Goal: Task Accomplishment & Management: Manage account settings

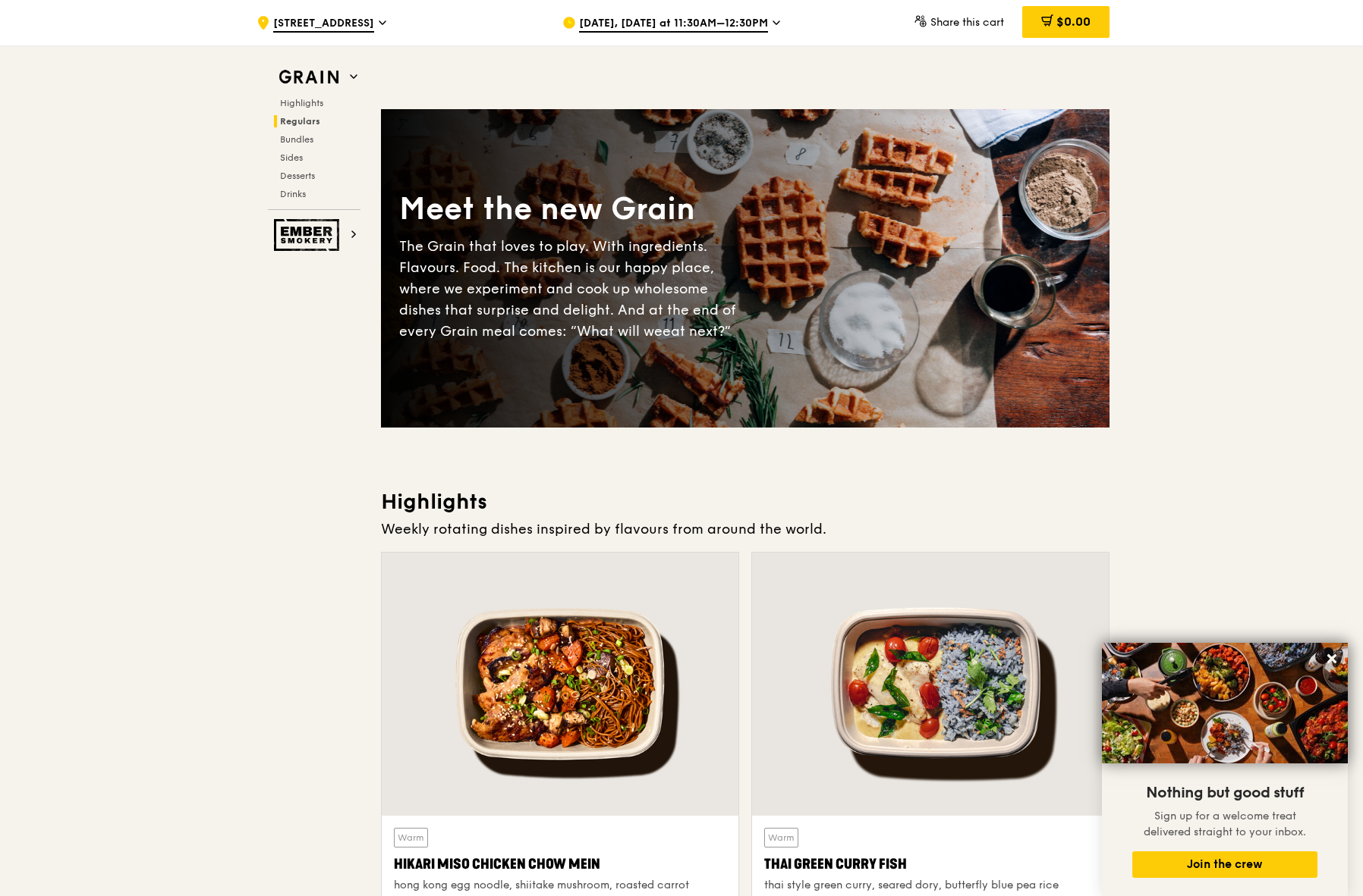
scroll to position [1154, 0]
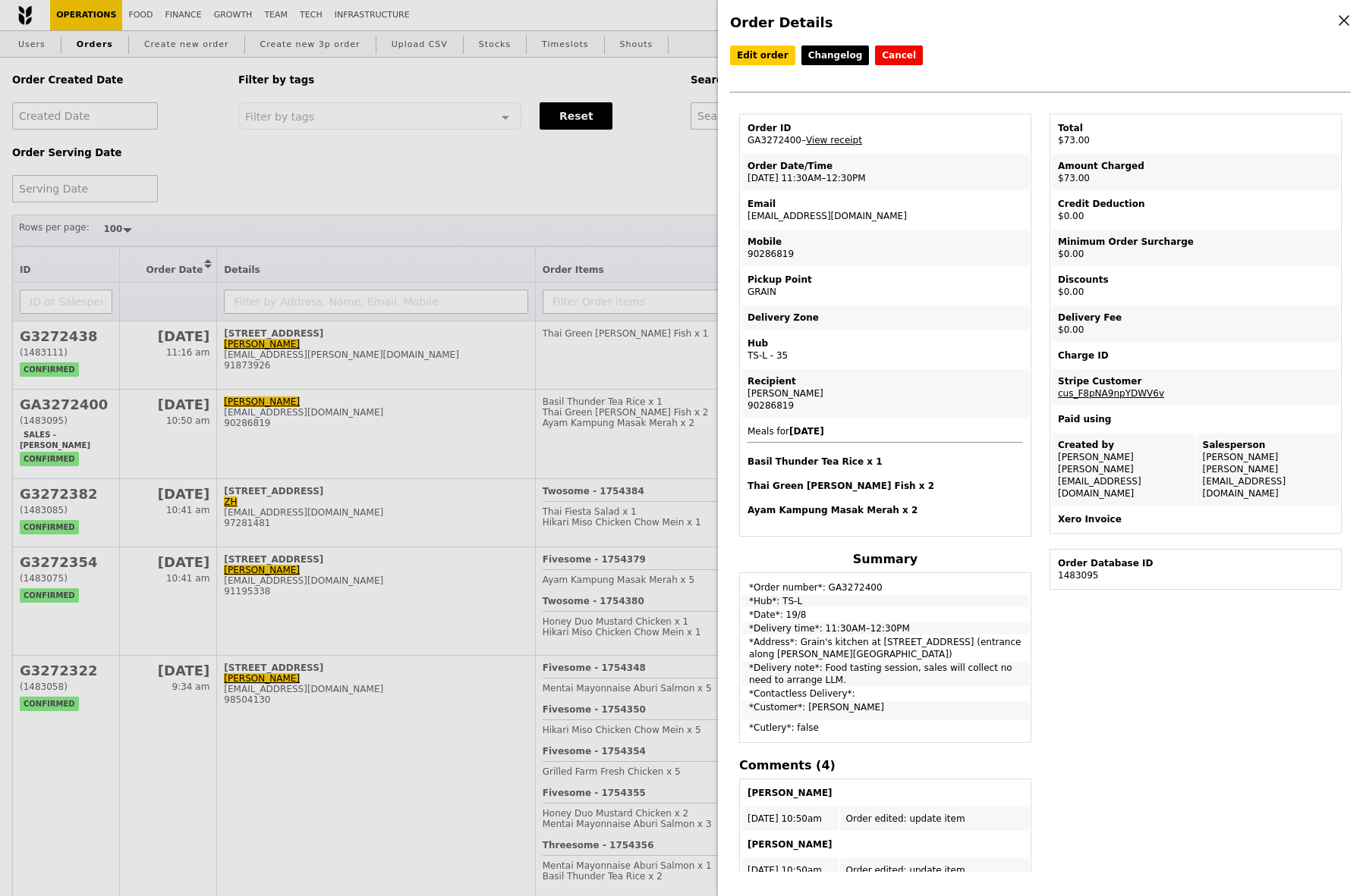
select select "100"
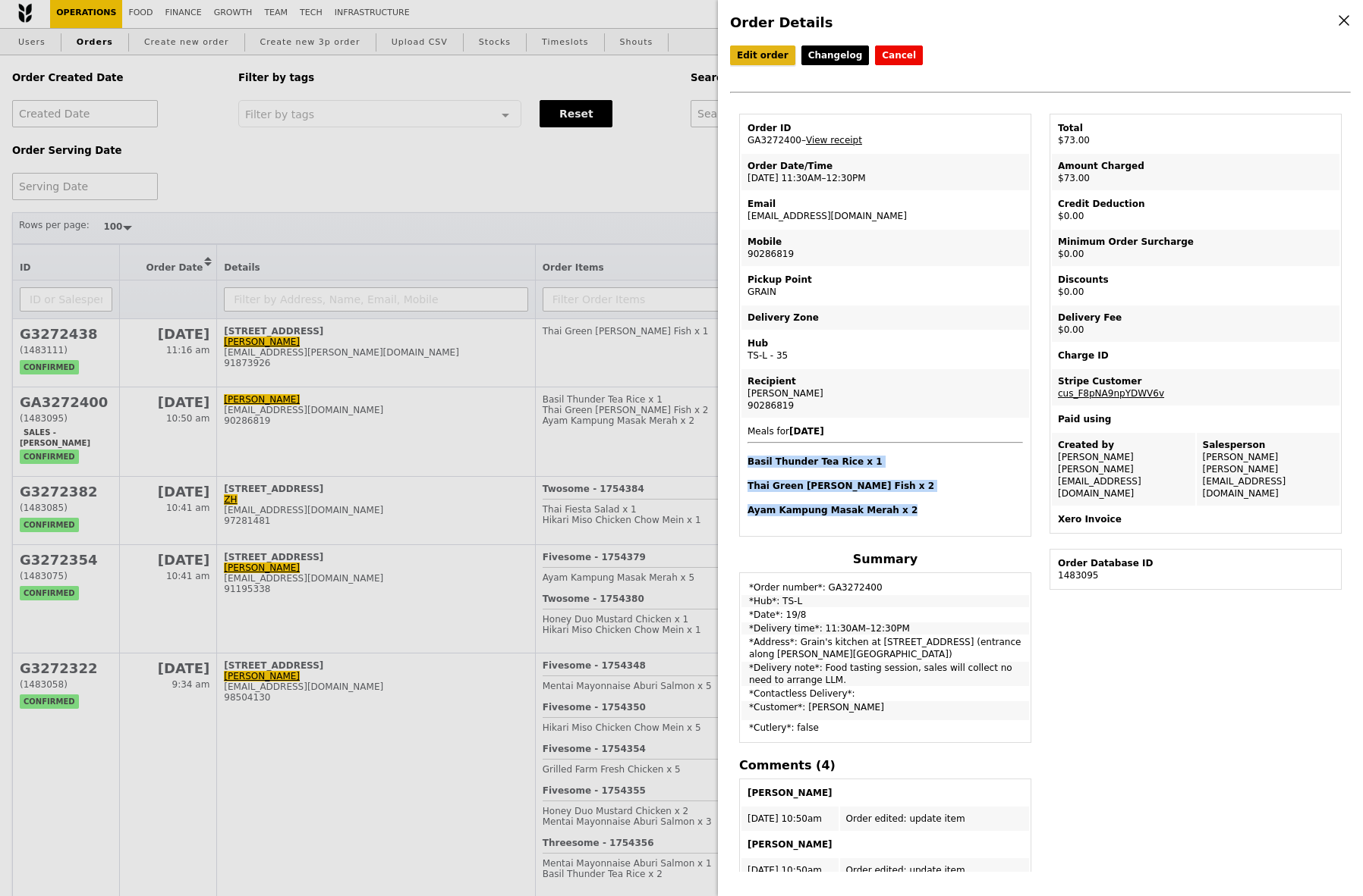
click at [760, 54] on link "Edit order" at bounding box center [762, 55] width 65 height 20
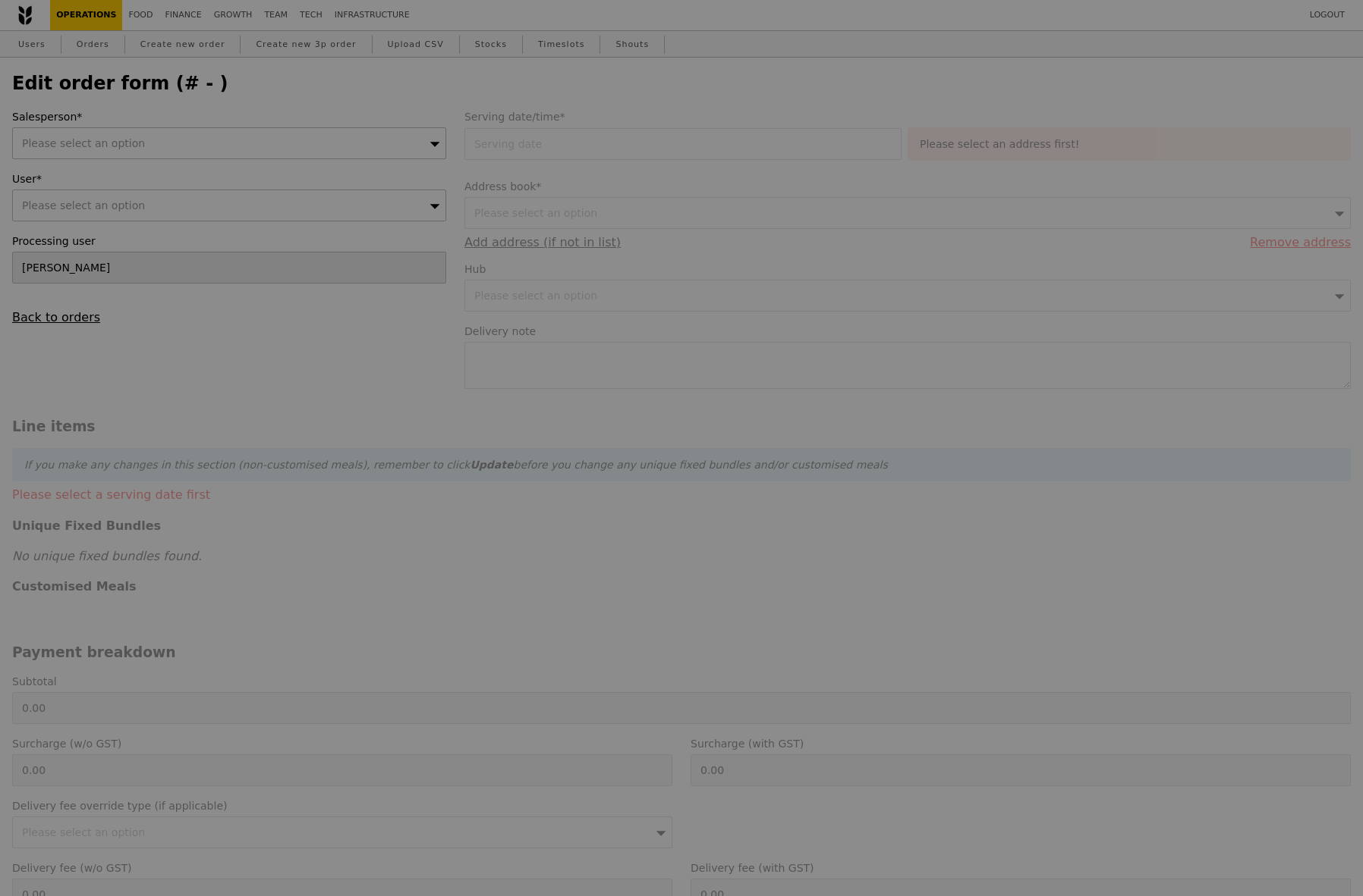
type input "19 Aug 2025"
type textarea "Food tasting session, sales will collect no need to arrange LLM."
type input "73.00"
type input "Loading..."
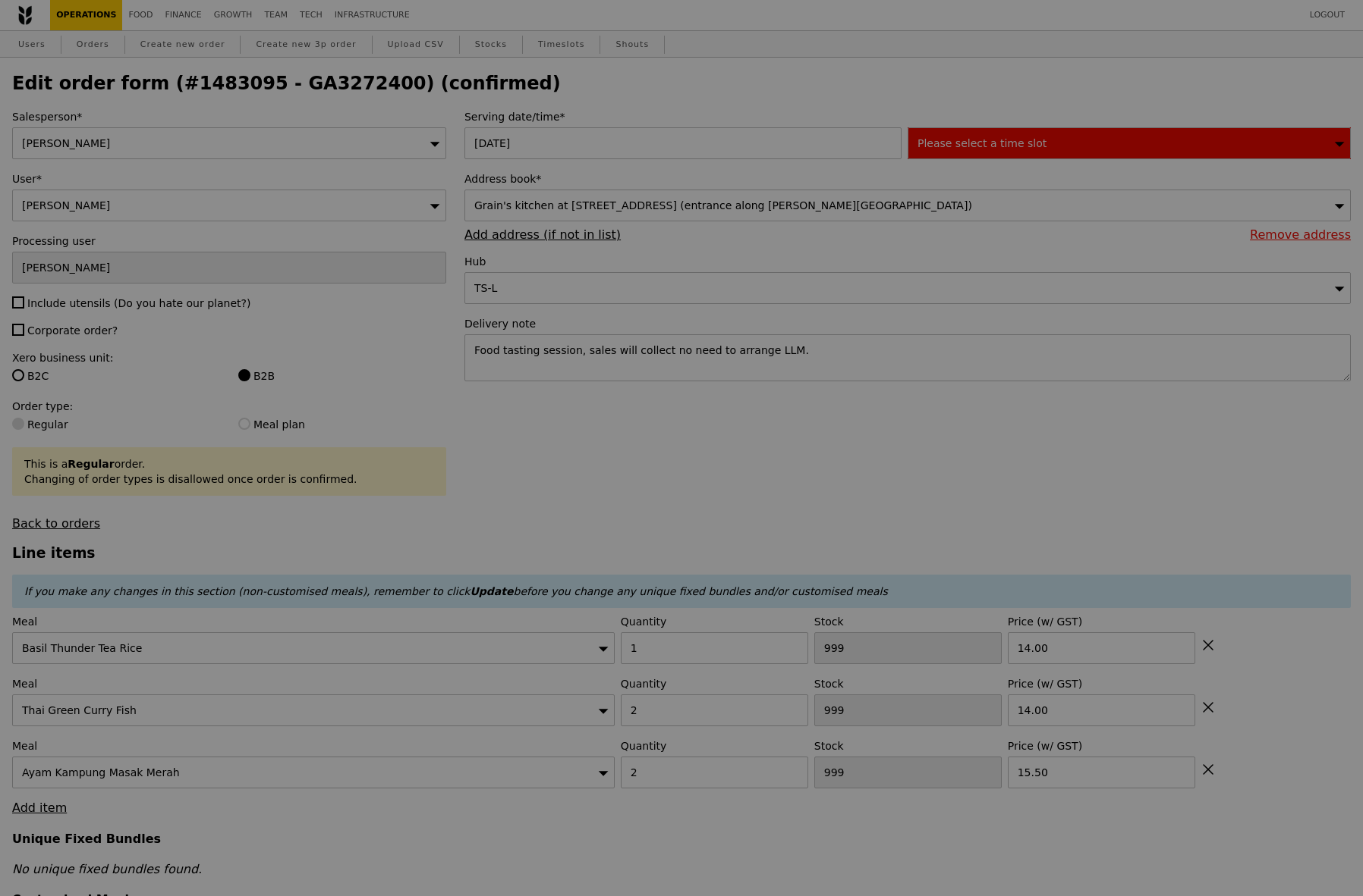
type input "75"
type input "57"
type input "83"
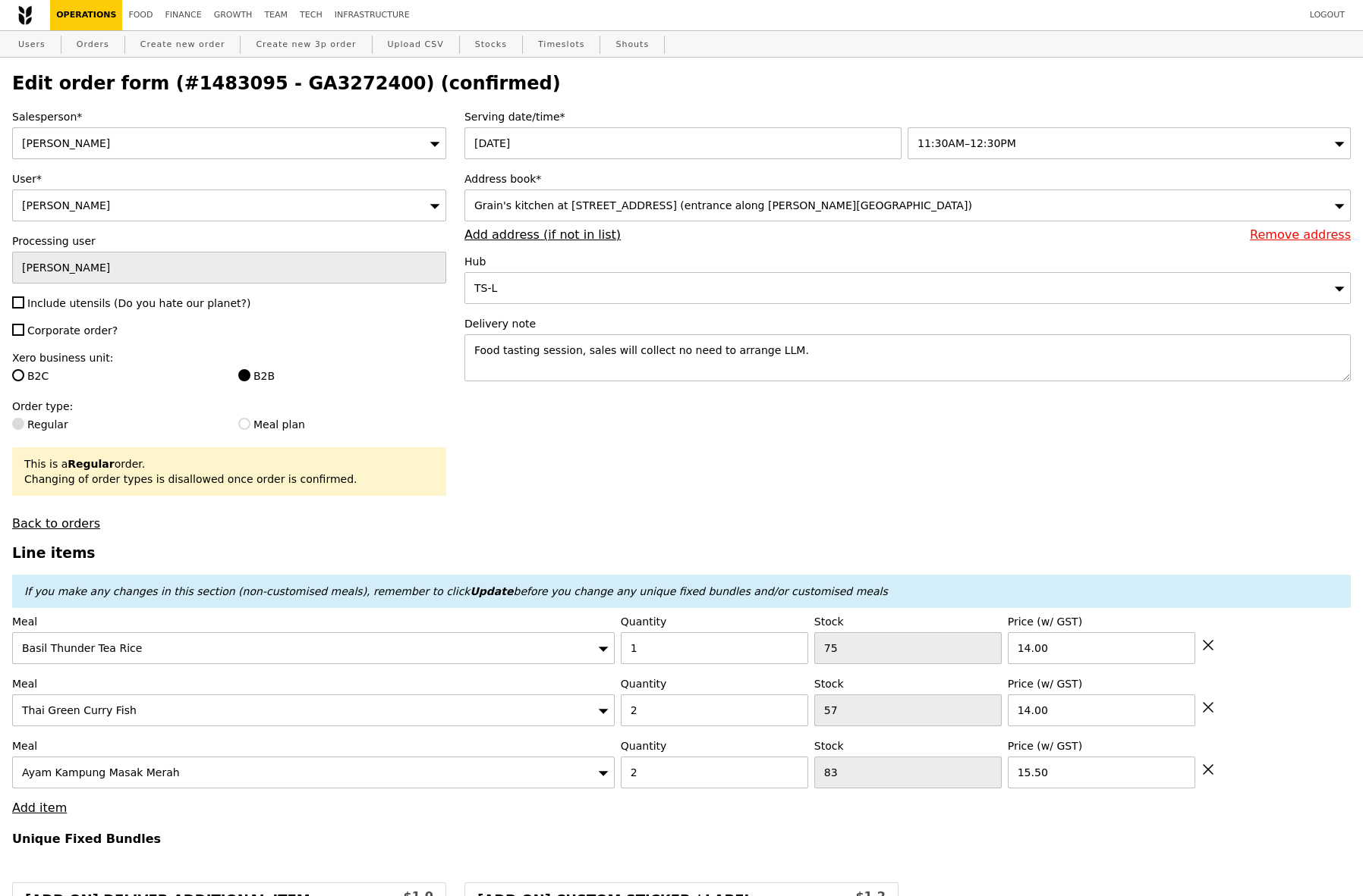
scroll to position [86, 0]
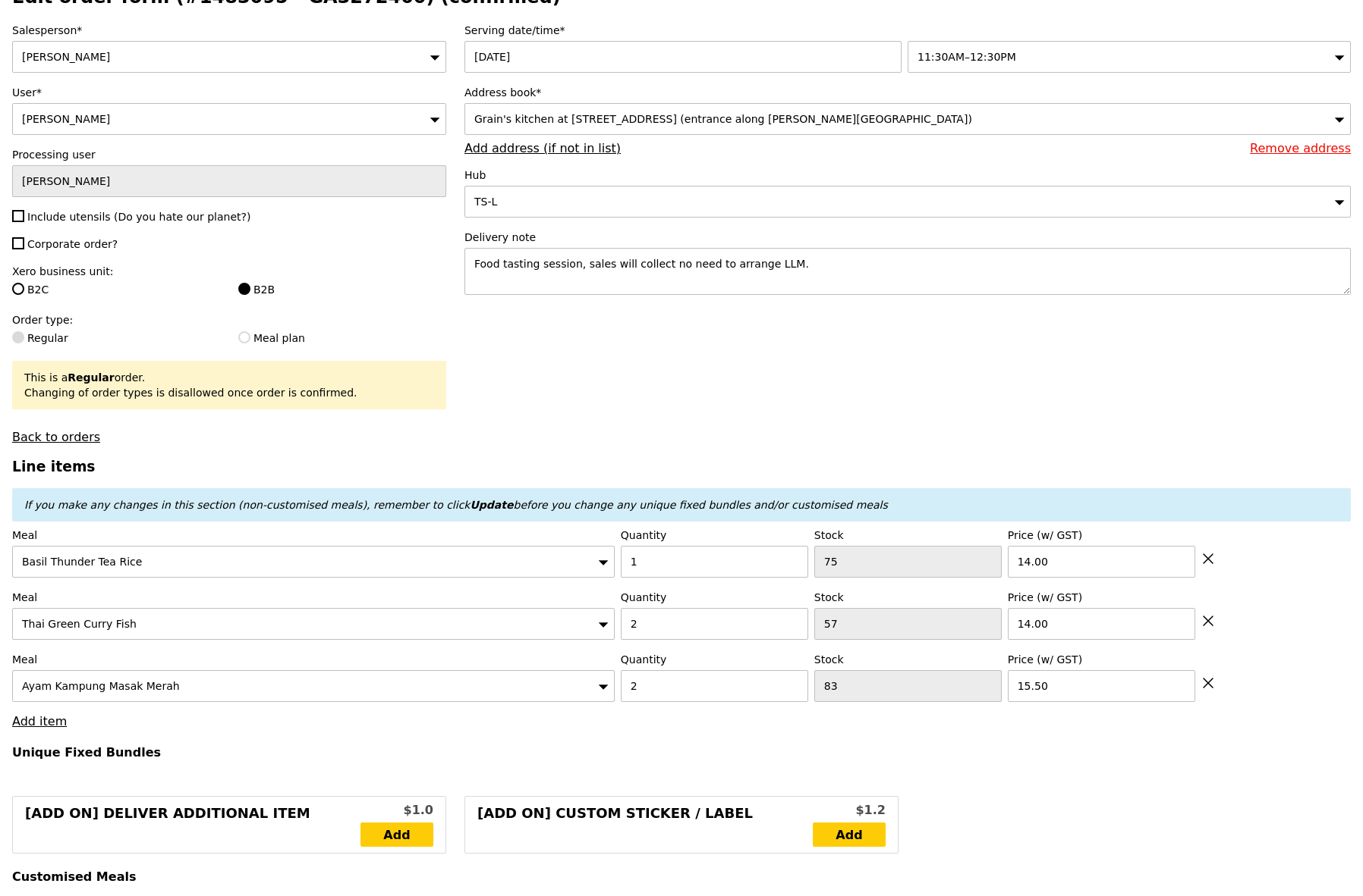
click at [1214, 561] on icon at bounding box center [1207, 558] width 13 height 13
type input "Loading..."
type input "2"
type input "57"
type input "83"
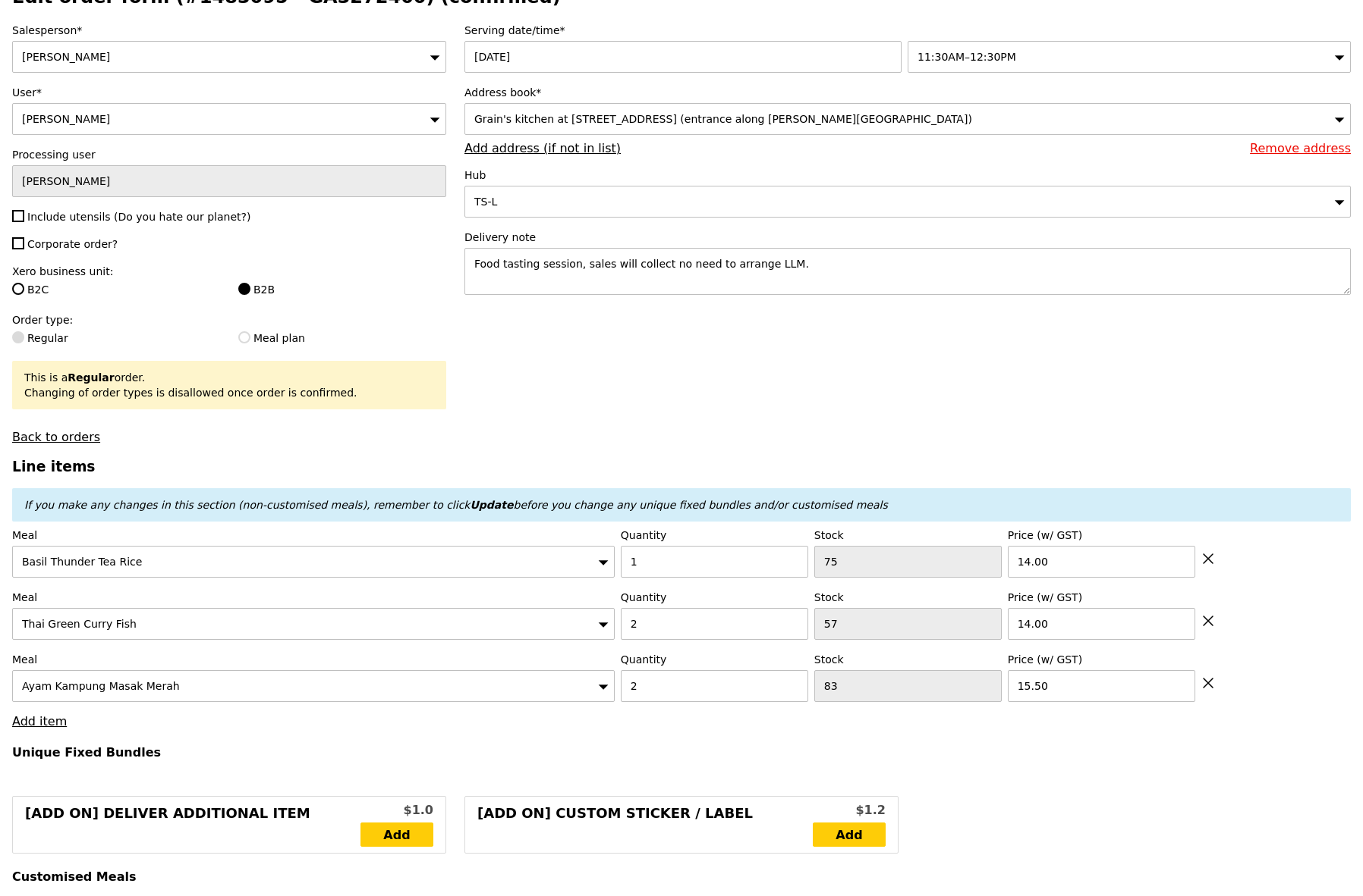
type input "15.50"
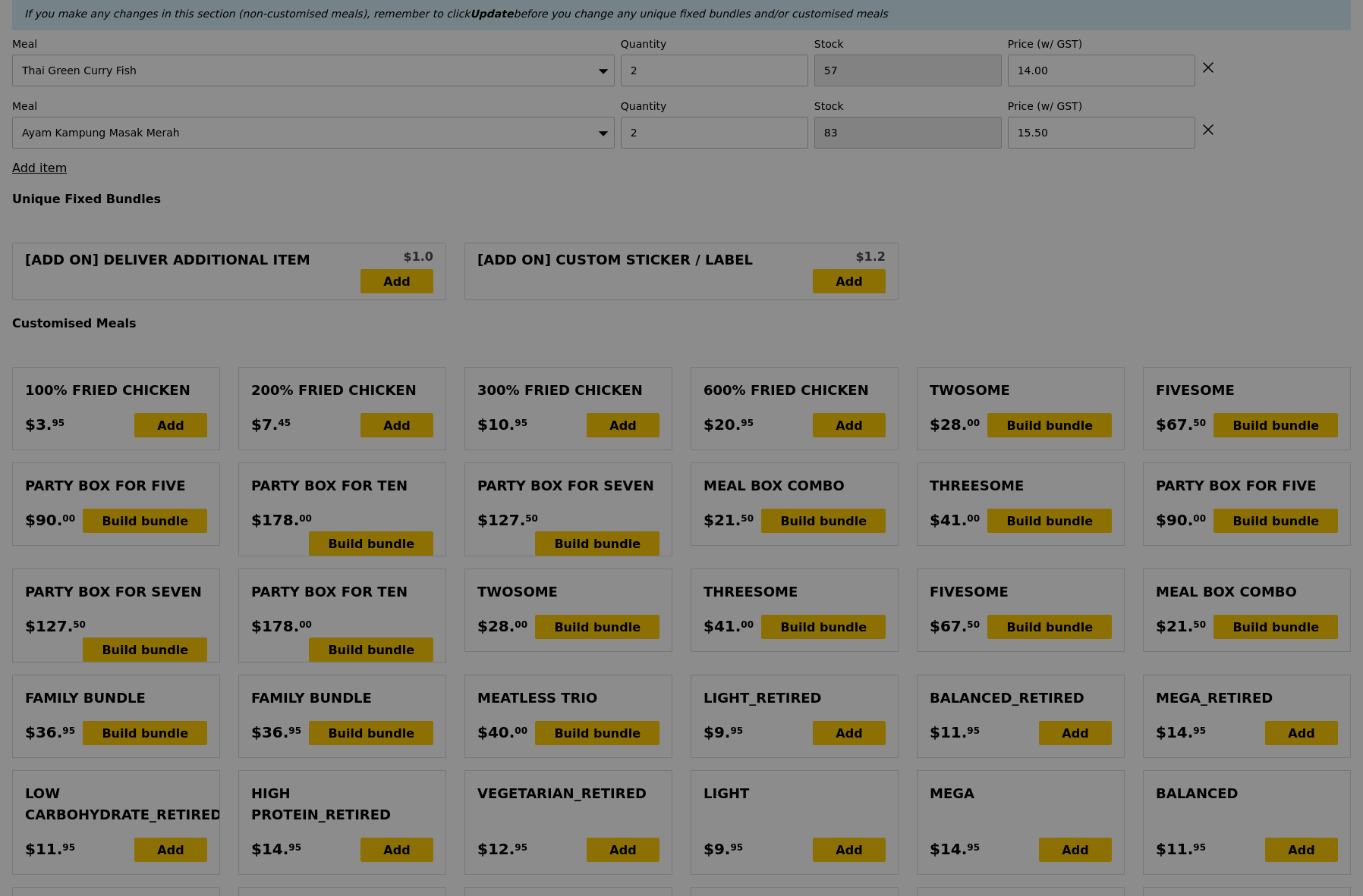
type input "0.00"
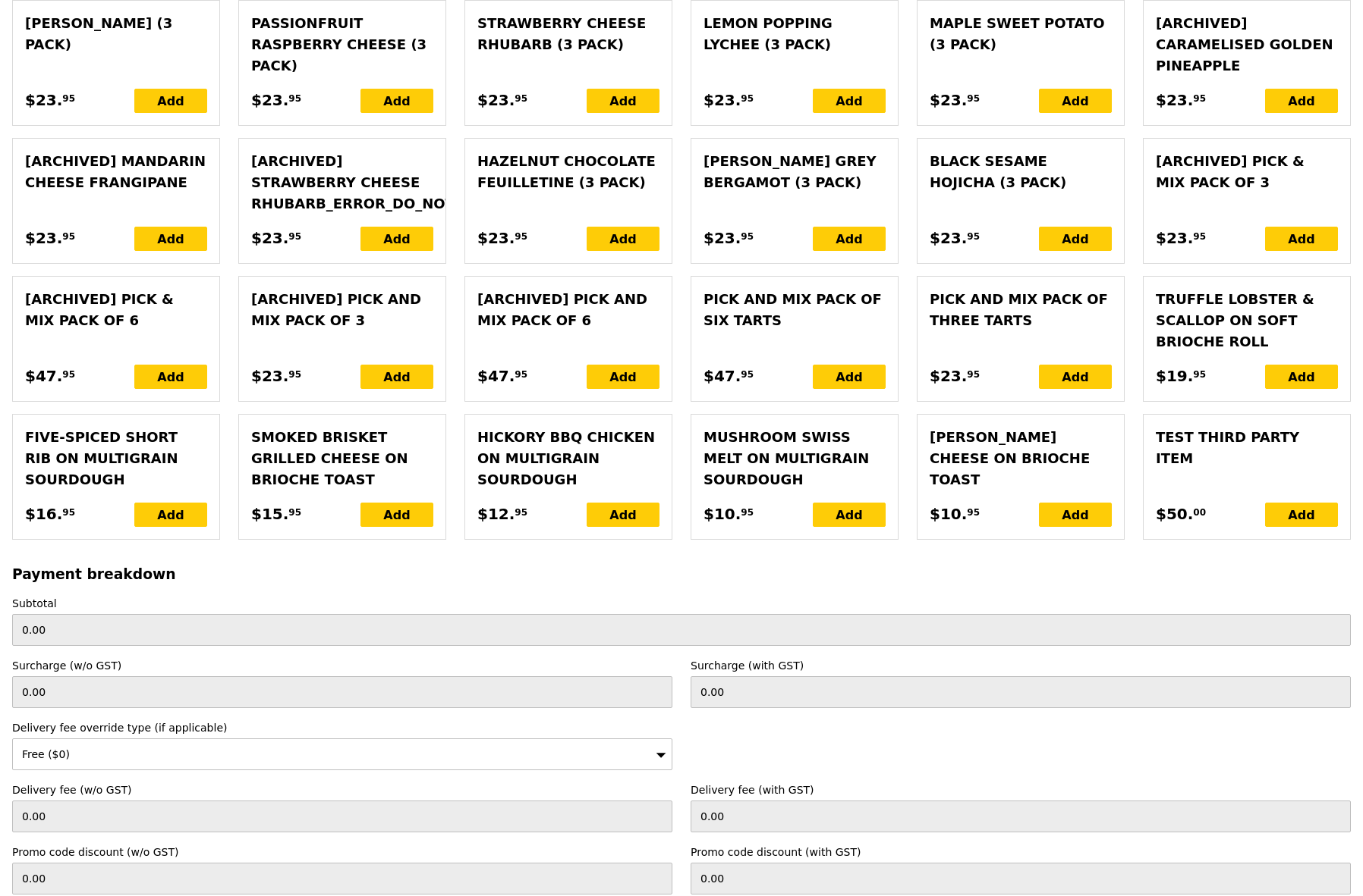
scroll to position [3275, 0]
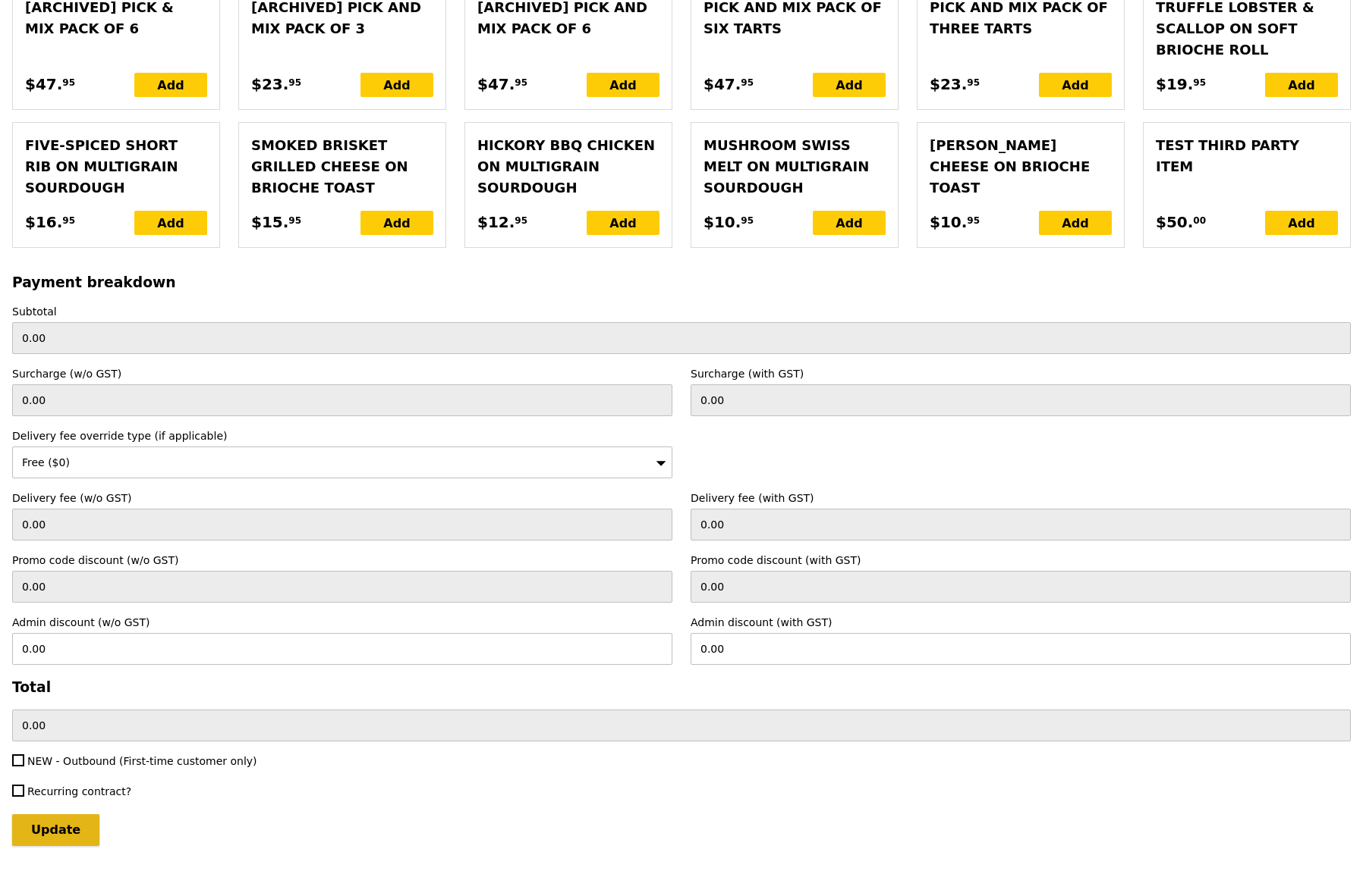
click at [71, 819] on input "Update" at bounding box center [56, 830] width 87 height 32
type input "Loading..."
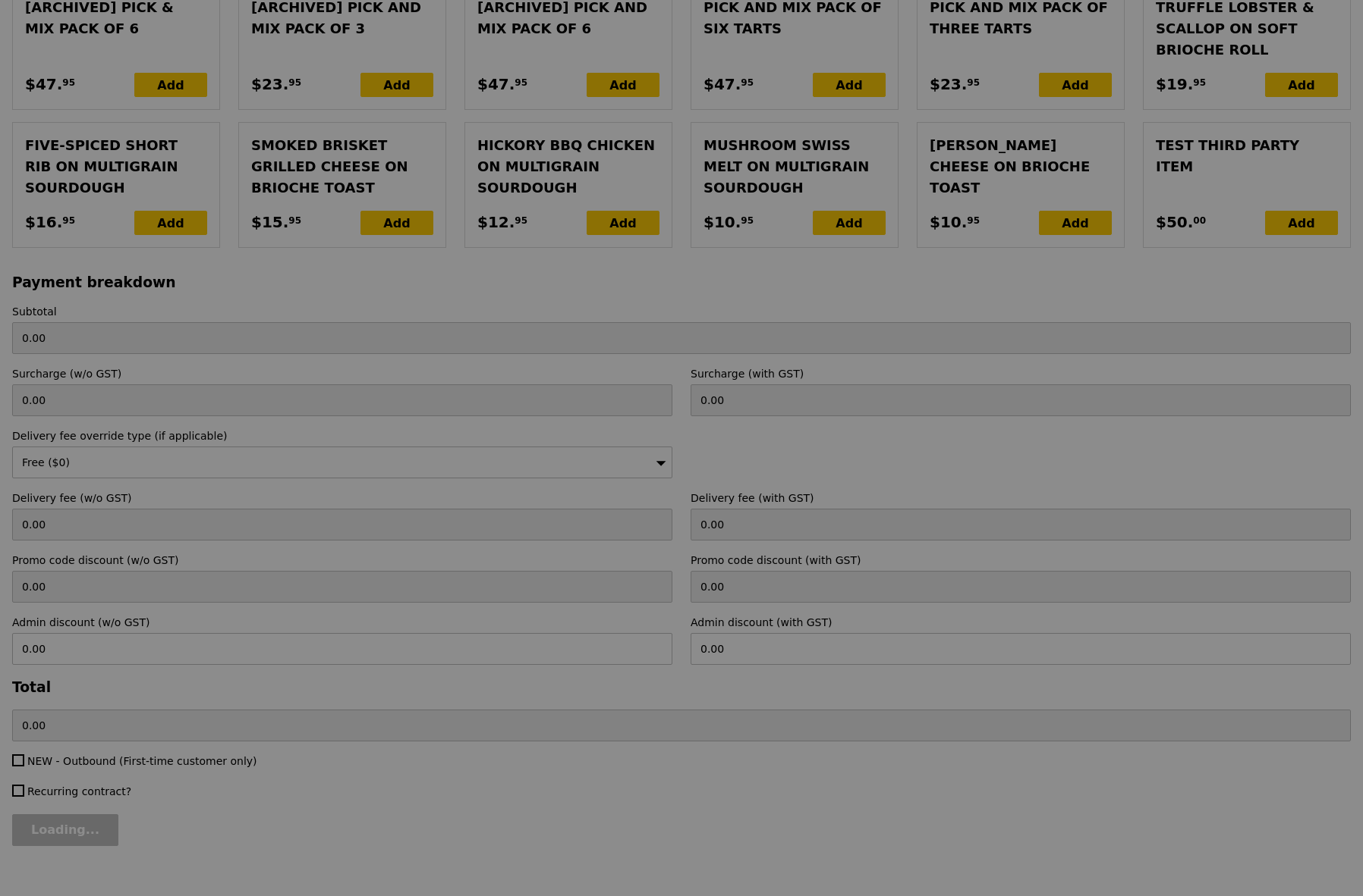
type input "59.00"
type input "Update"
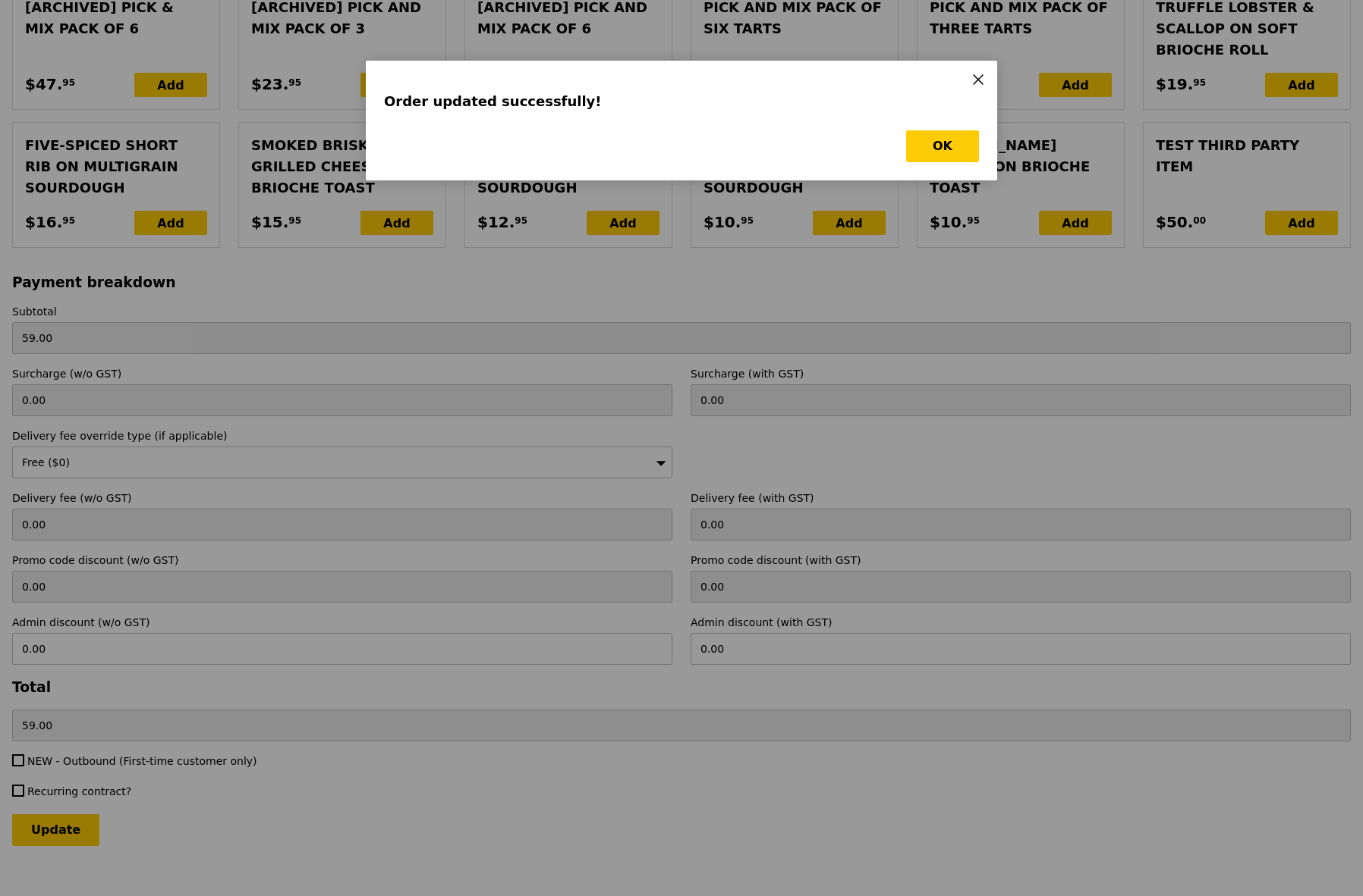
scroll to position [0, 0]
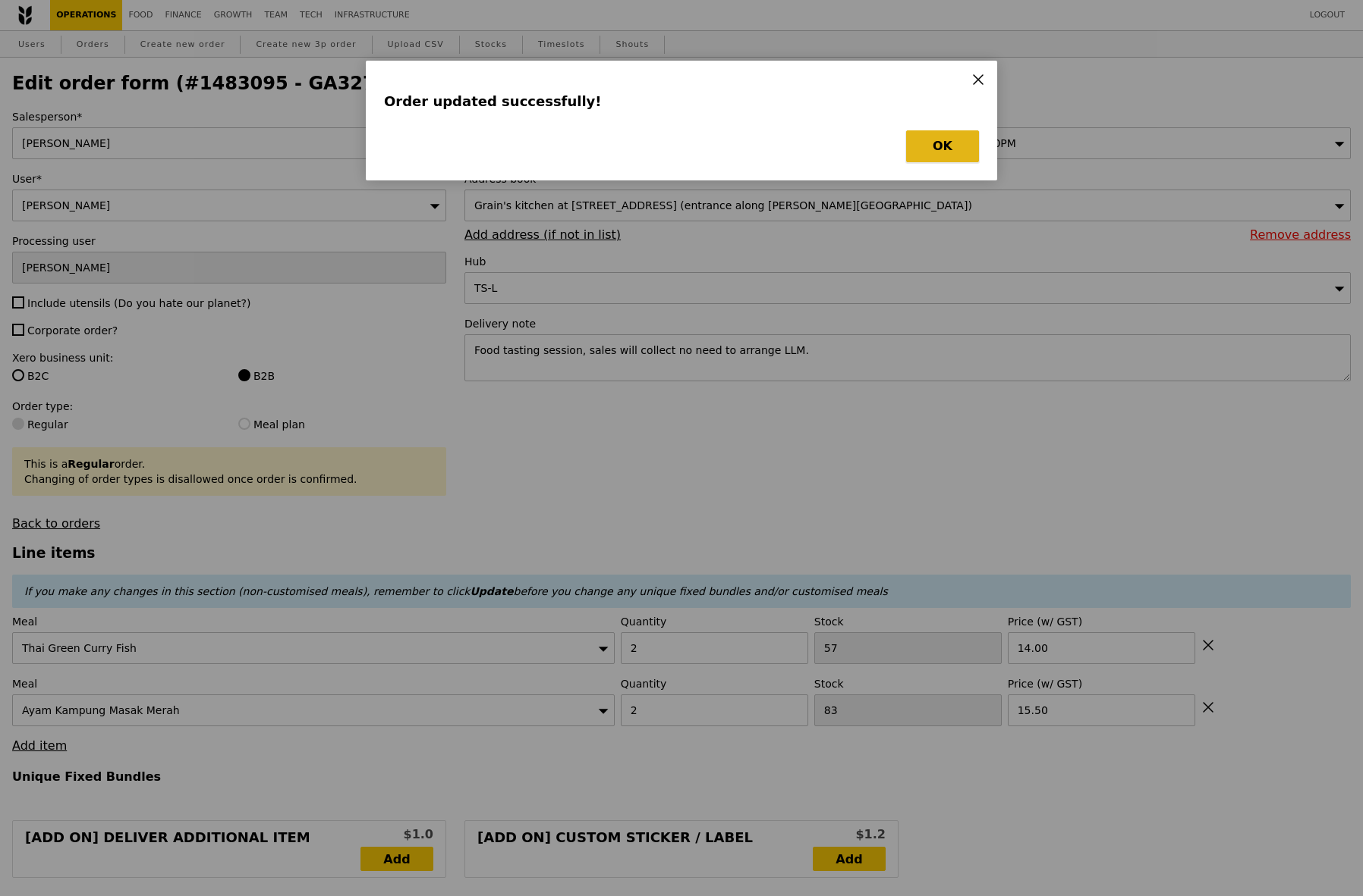
click at [944, 153] on button "OK" at bounding box center [943, 147] width 73 height 32
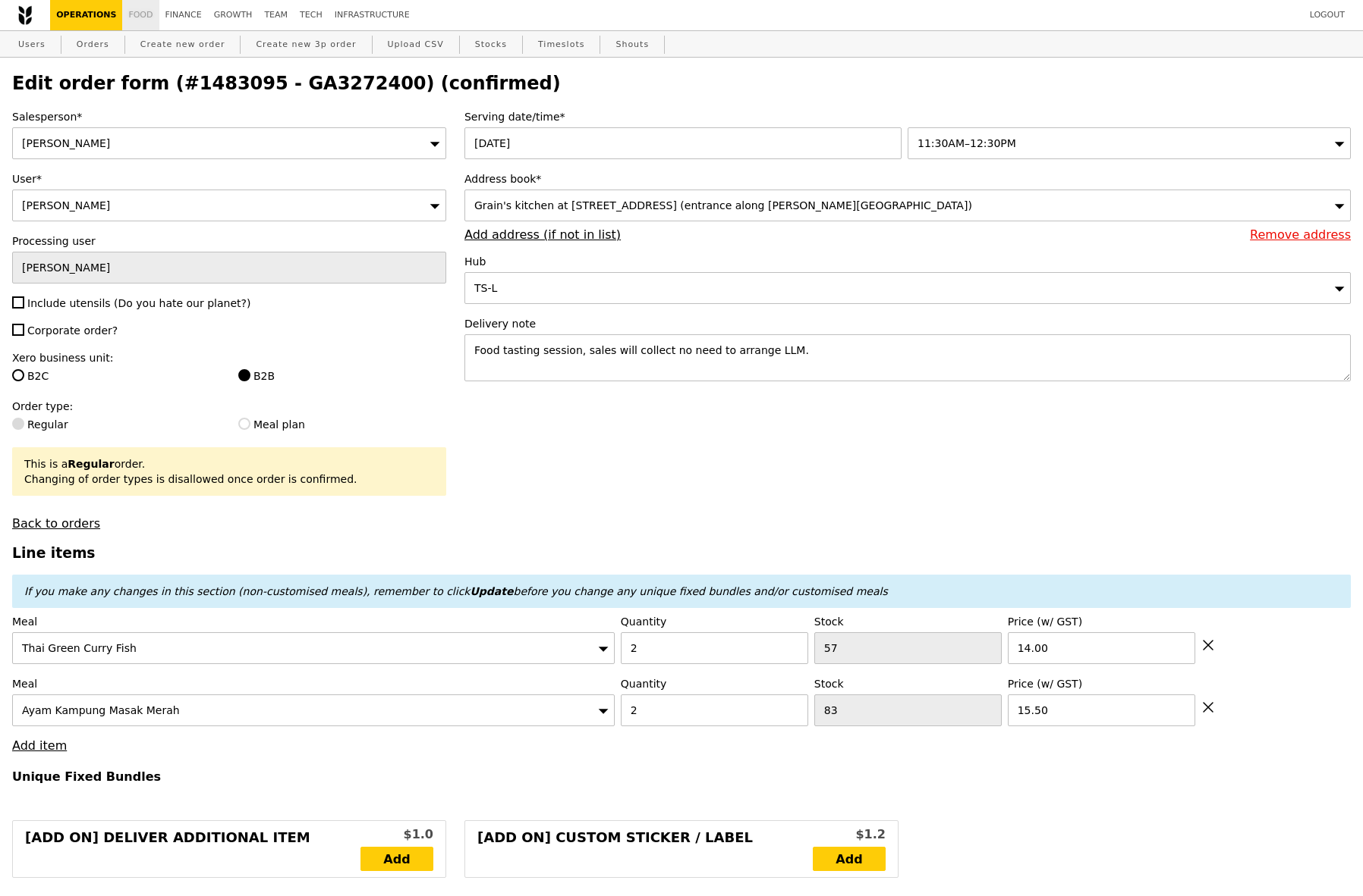
click at [140, 12] on link "Food" at bounding box center [140, 15] width 37 height 30
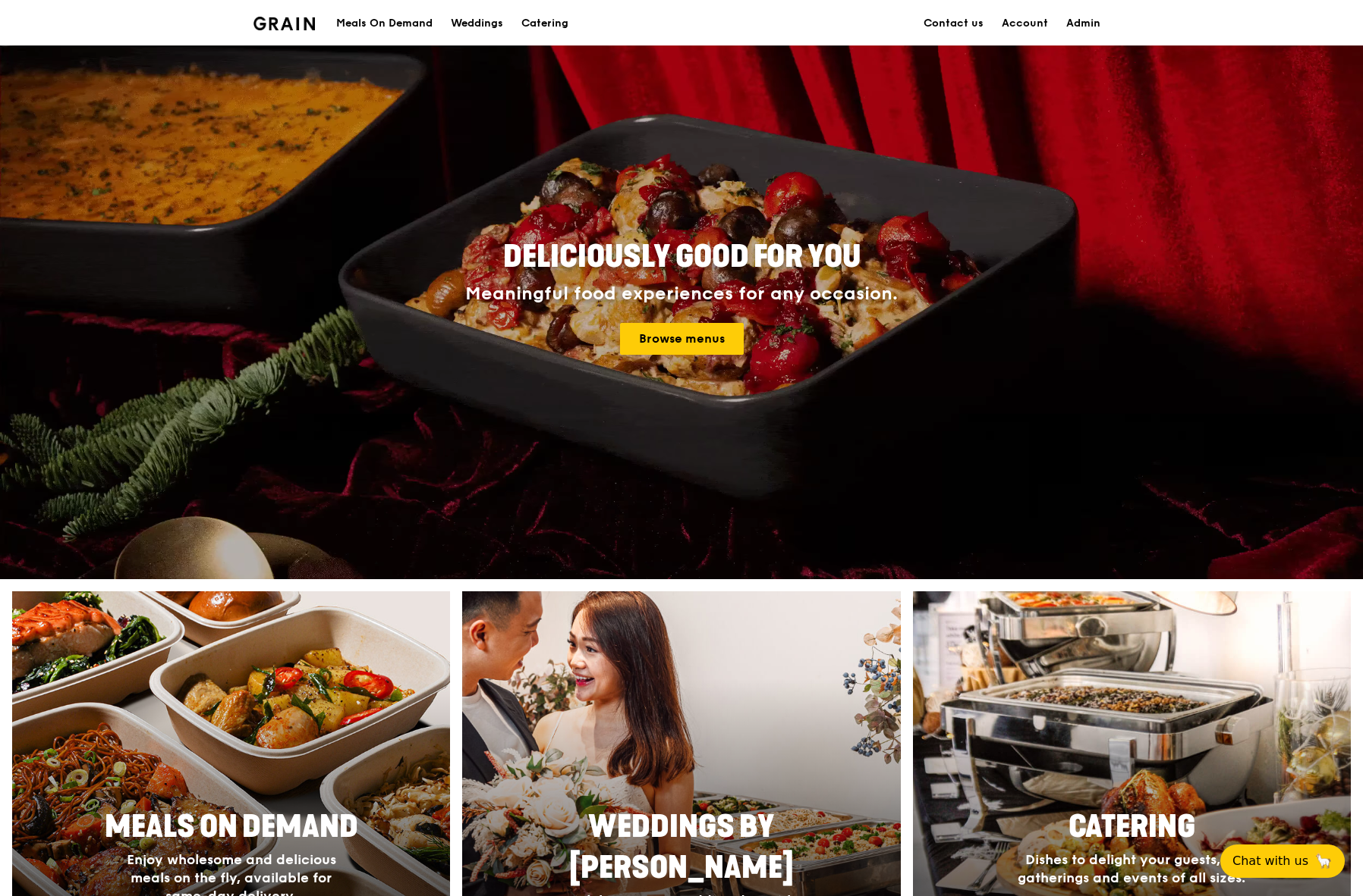
scroll to position [30, 0]
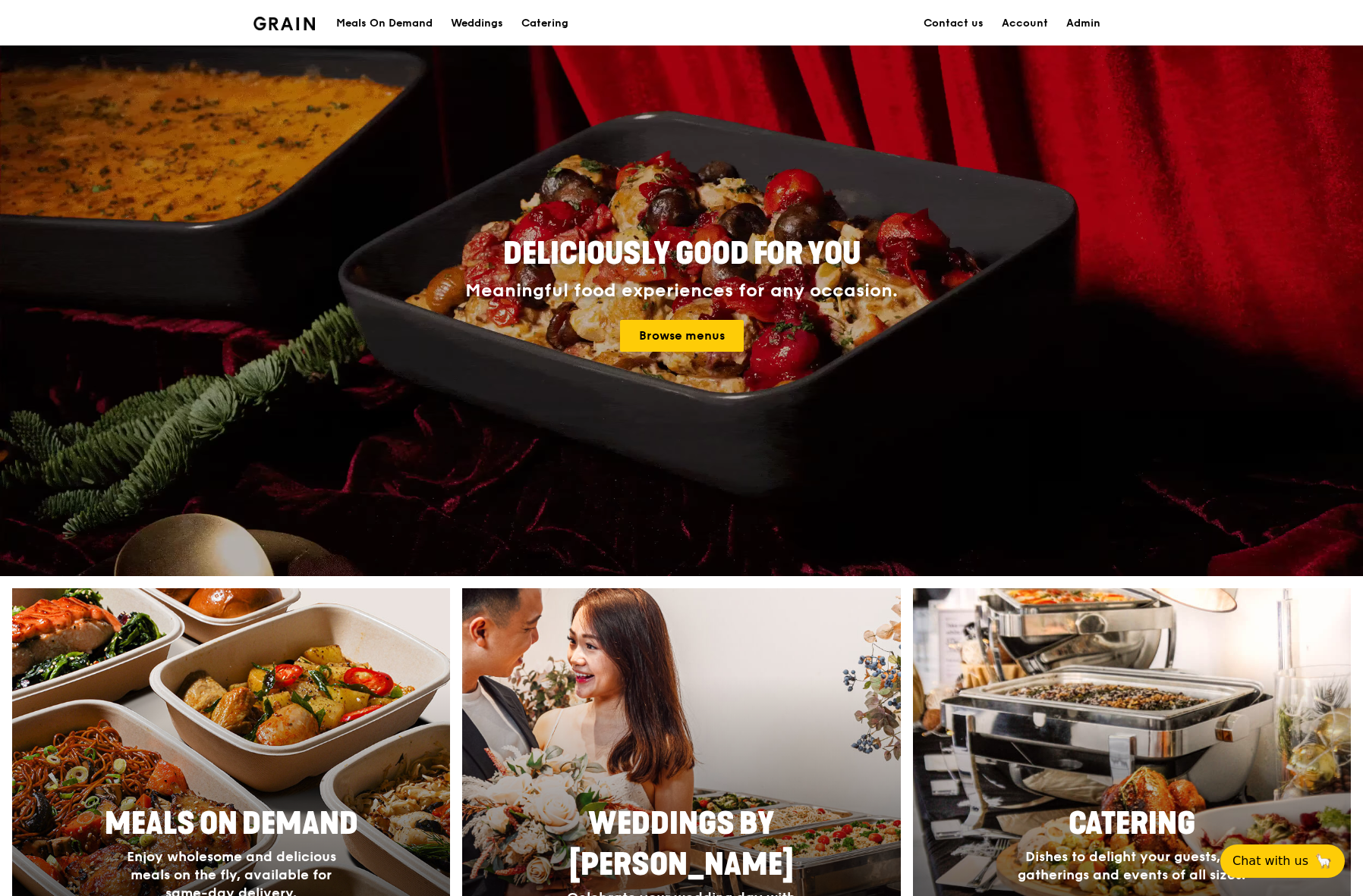
click at [371, 18] on div "Meals On Demand" at bounding box center [385, 23] width 96 height 45
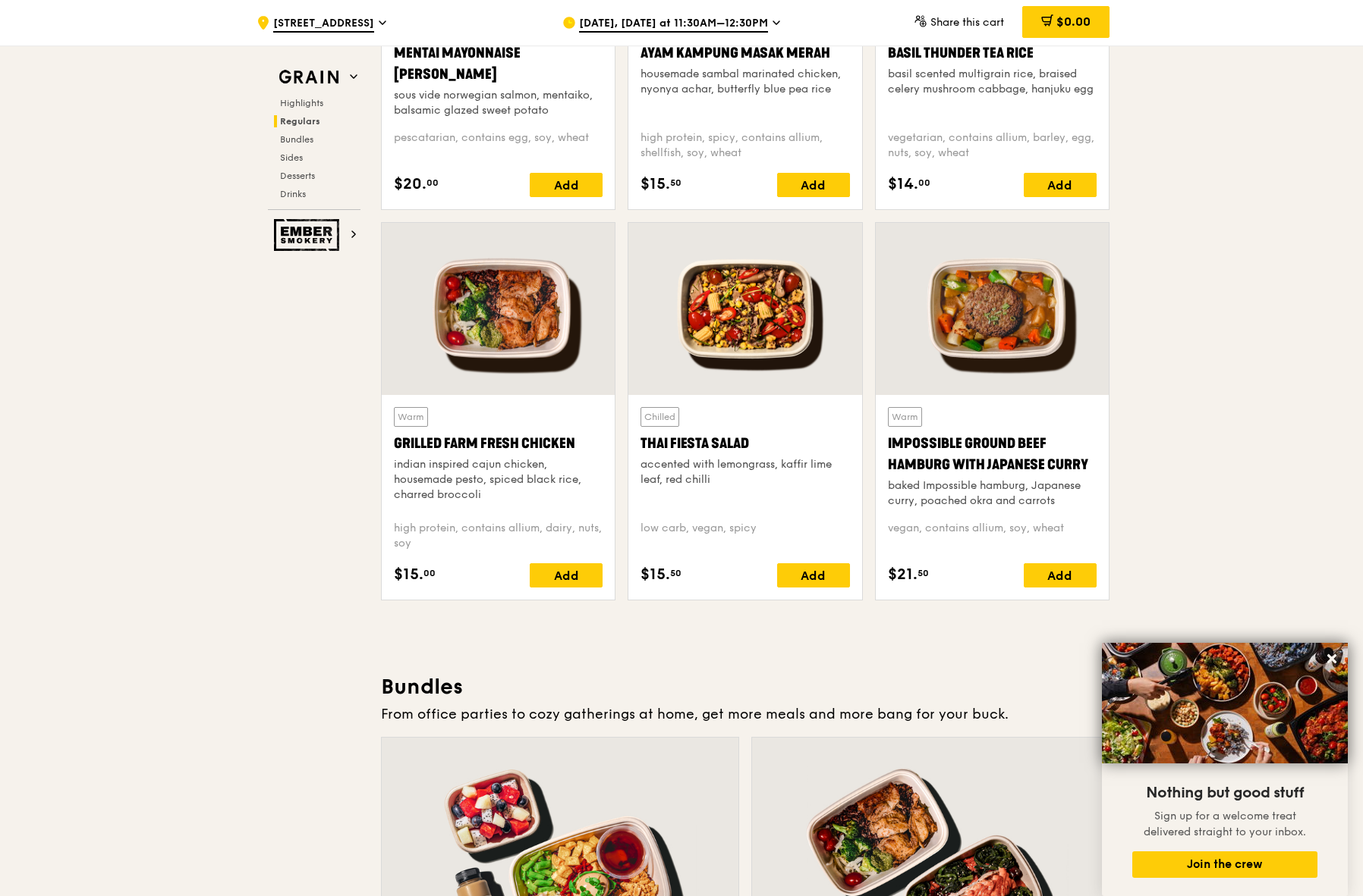
scroll to position [1558, 0]
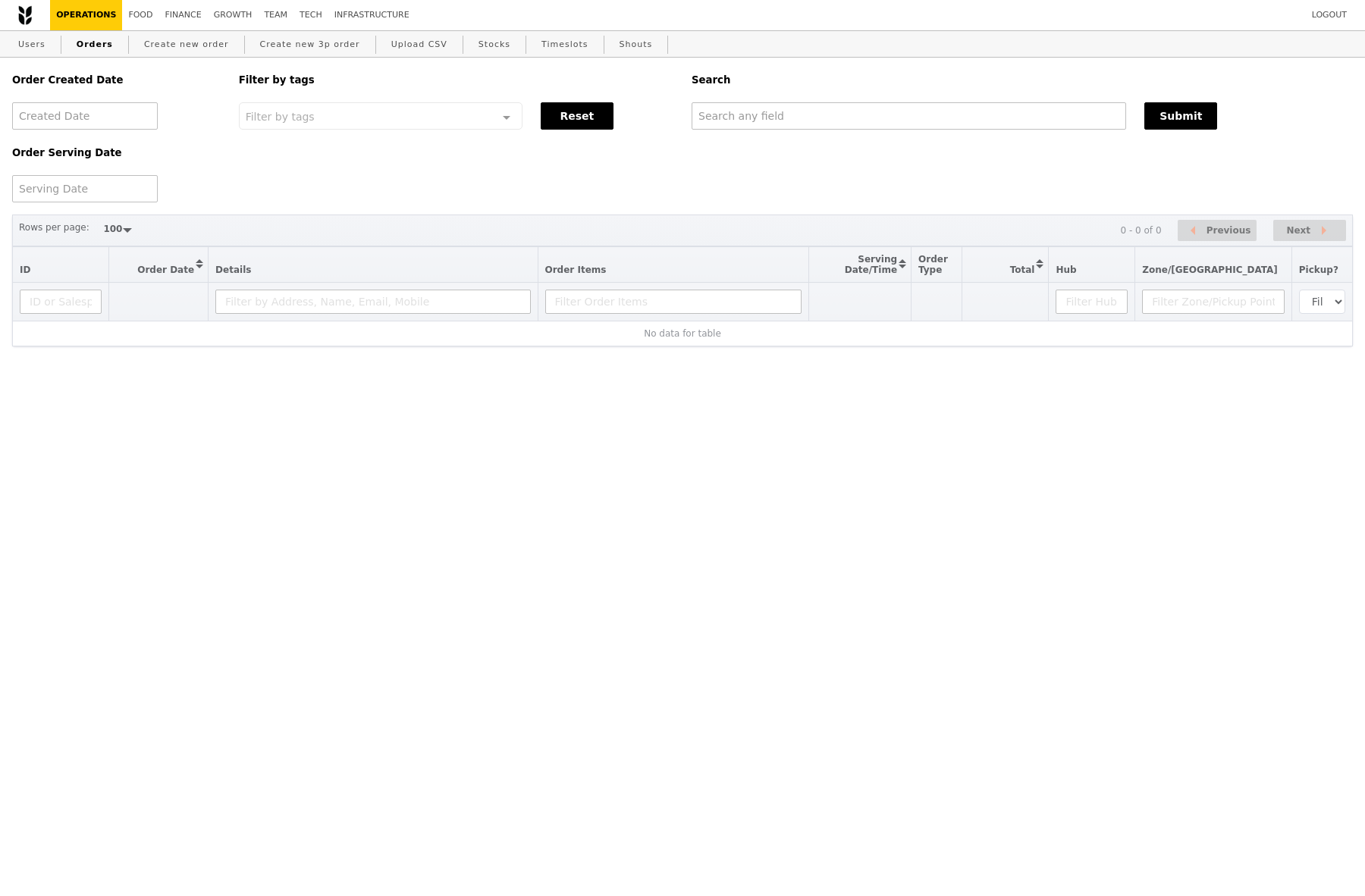
select select "100"
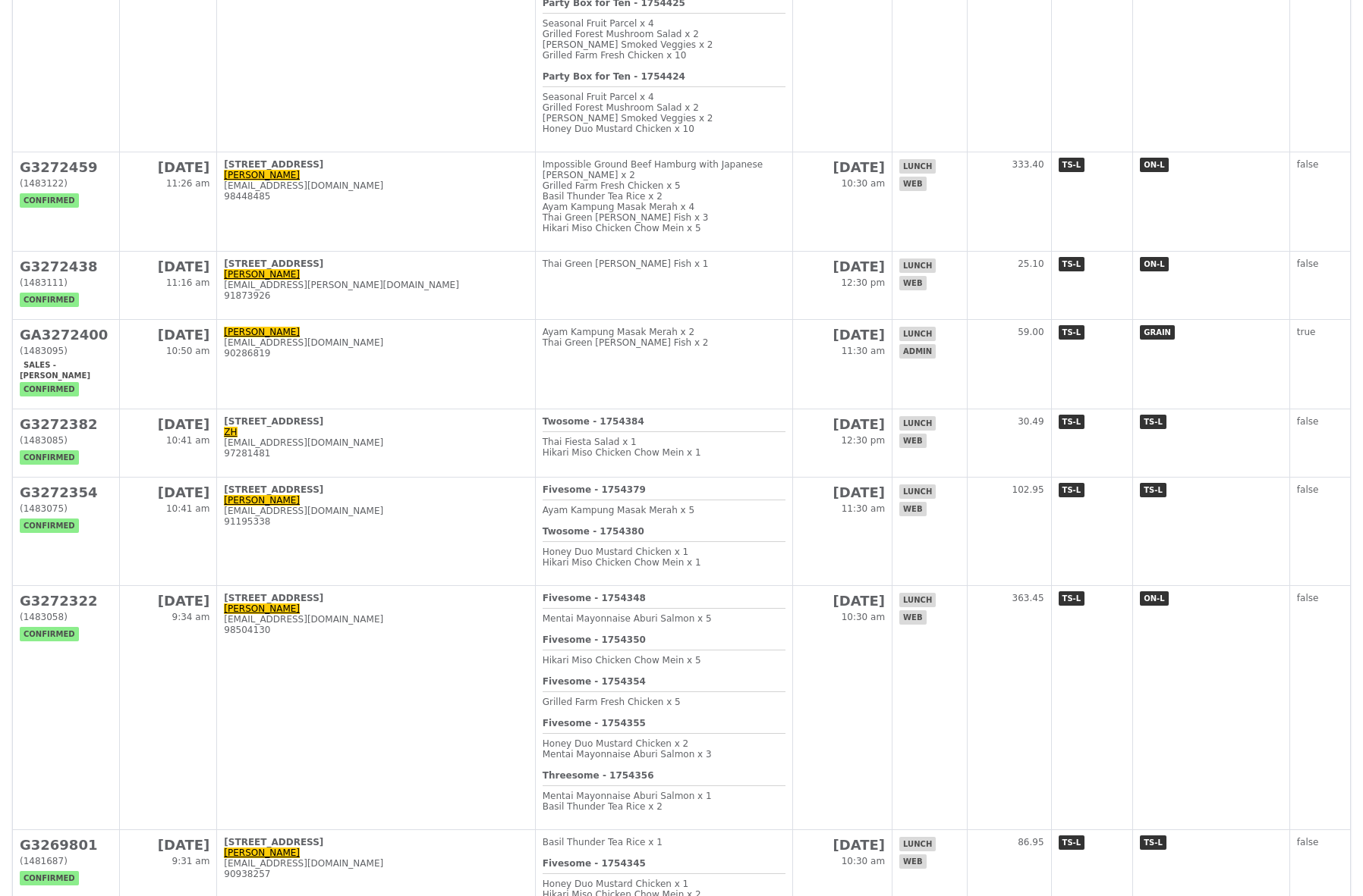
scroll to position [2404, 0]
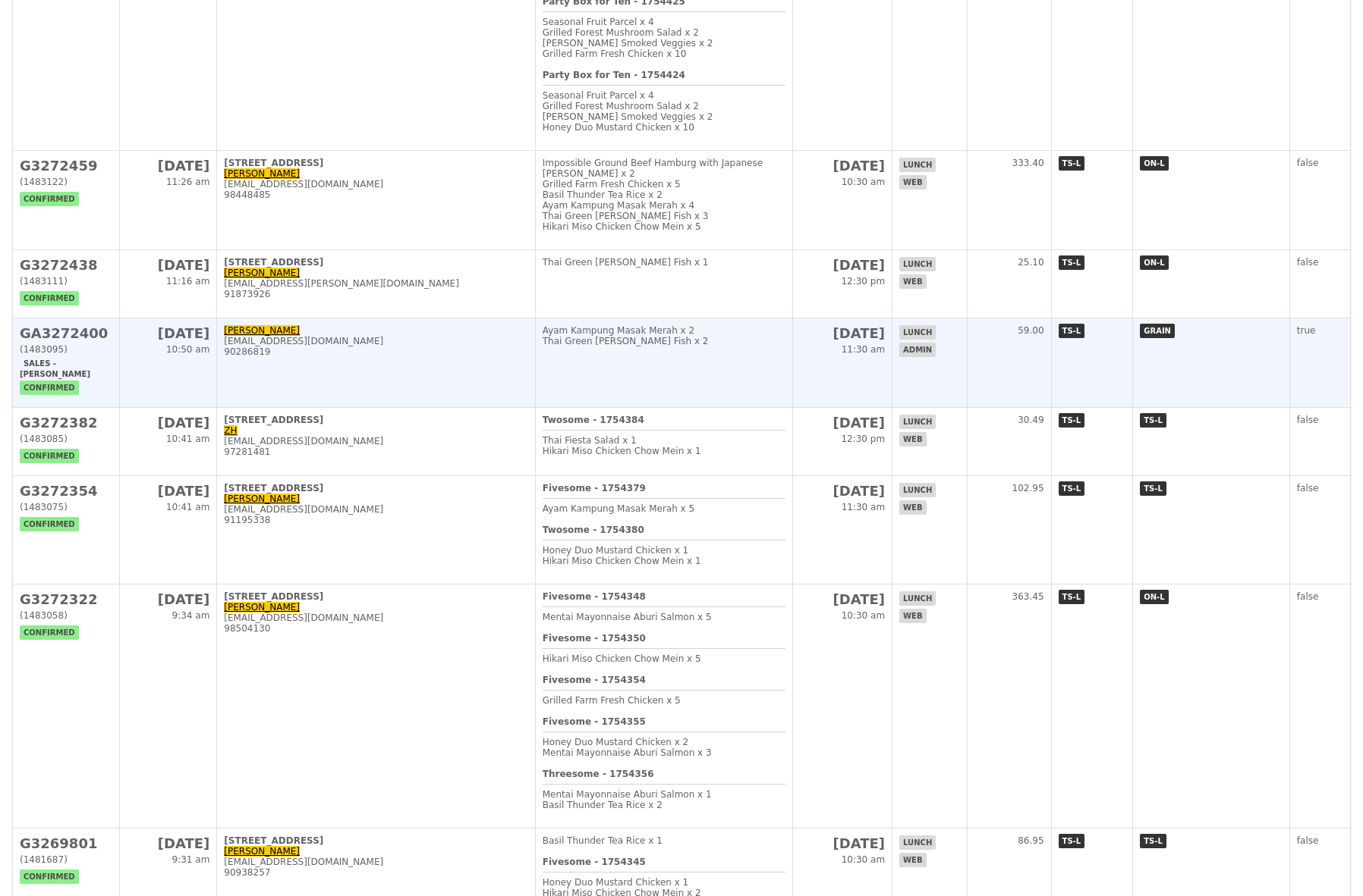
click at [131, 408] on td "18 Aug 10:50 am" at bounding box center [168, 363] width 98 height 90
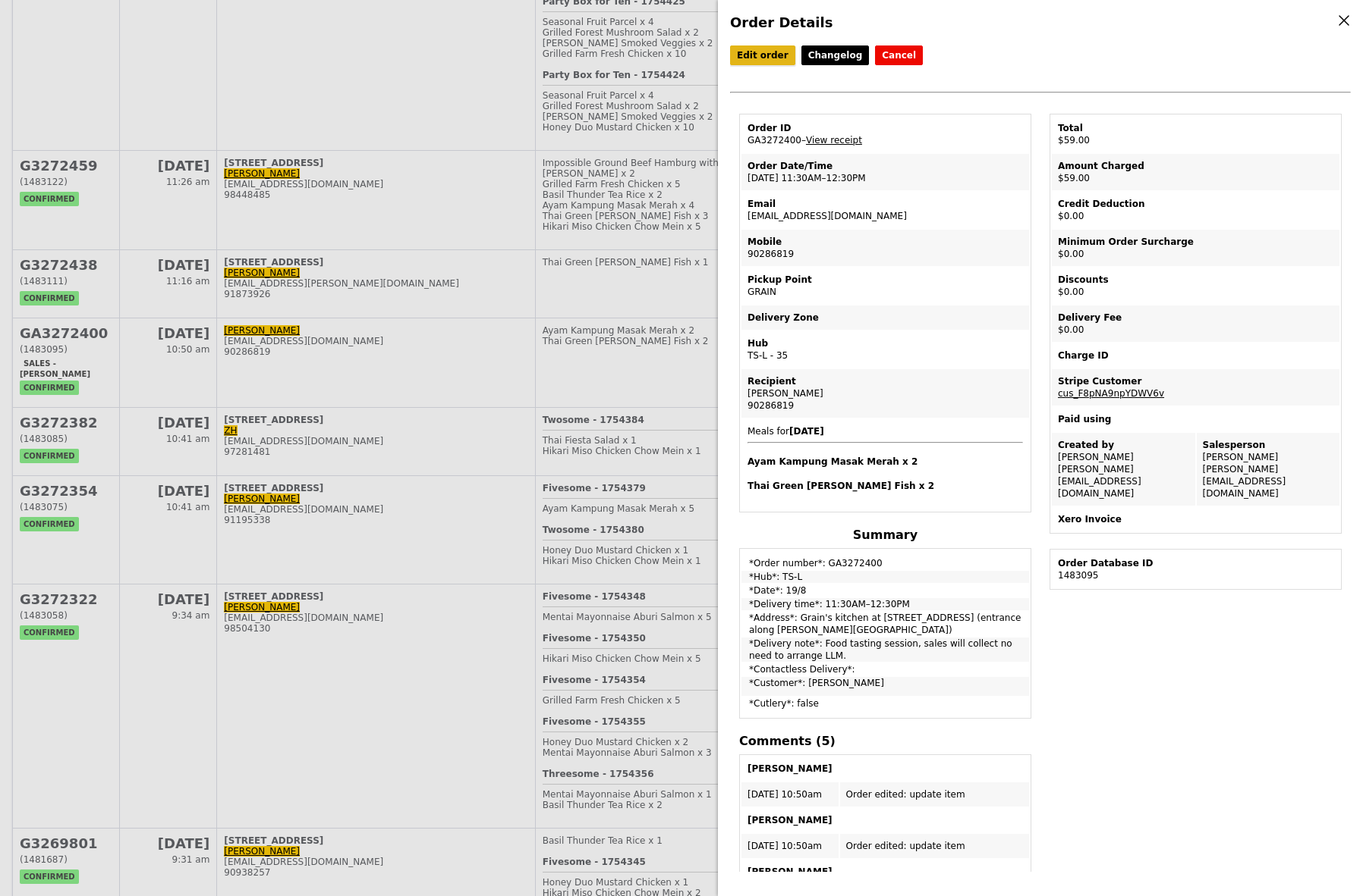
click at [759, 57] on link "Edit order" at bounding box center [762, 55] width 65 height 20
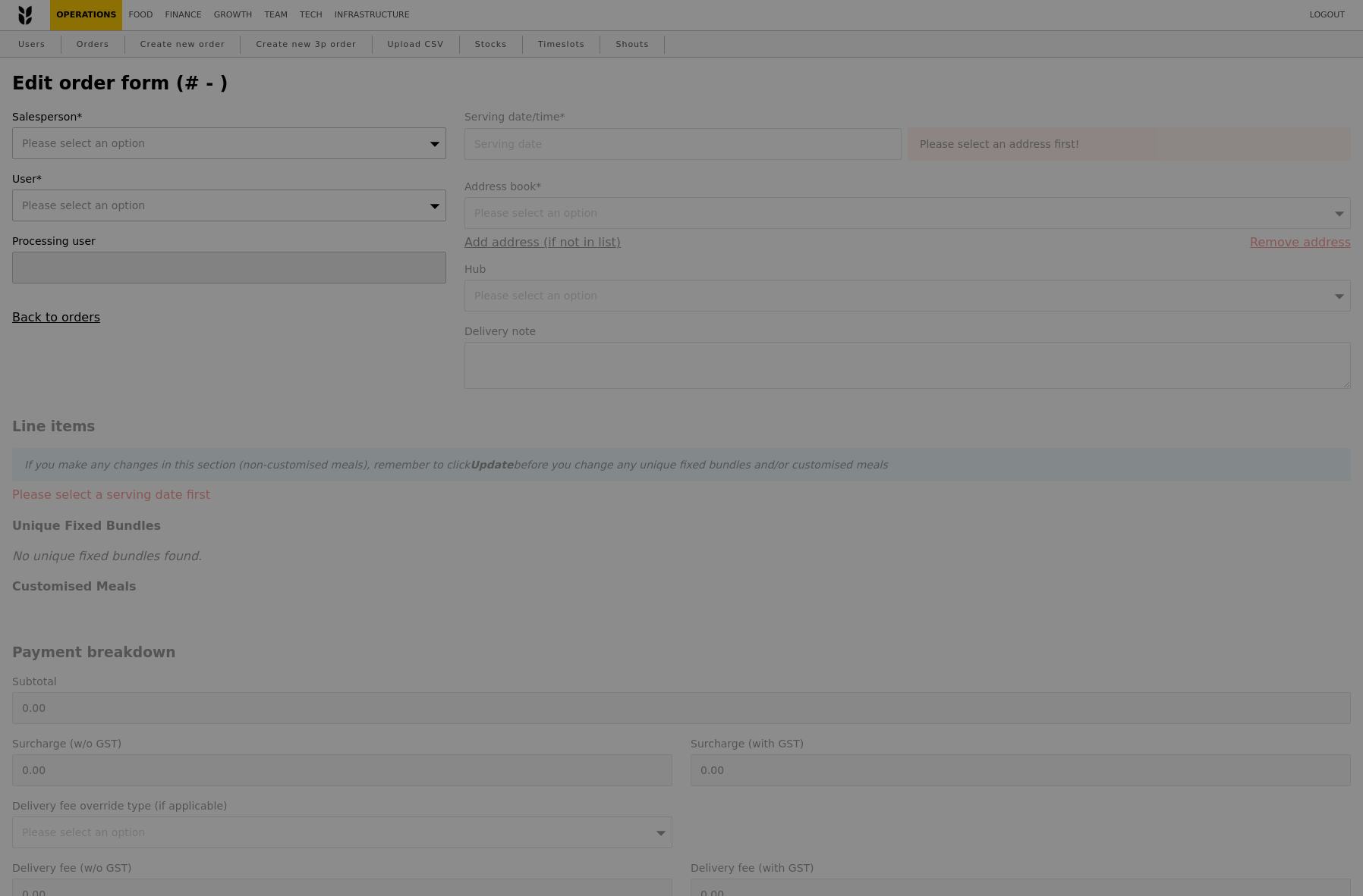
type input "Samantha"
type input "19 Aug 2025"
type textarea "Food tasting session, sales will collect no need to arrange LLM."
type input "Loading..."
type input "59.00"
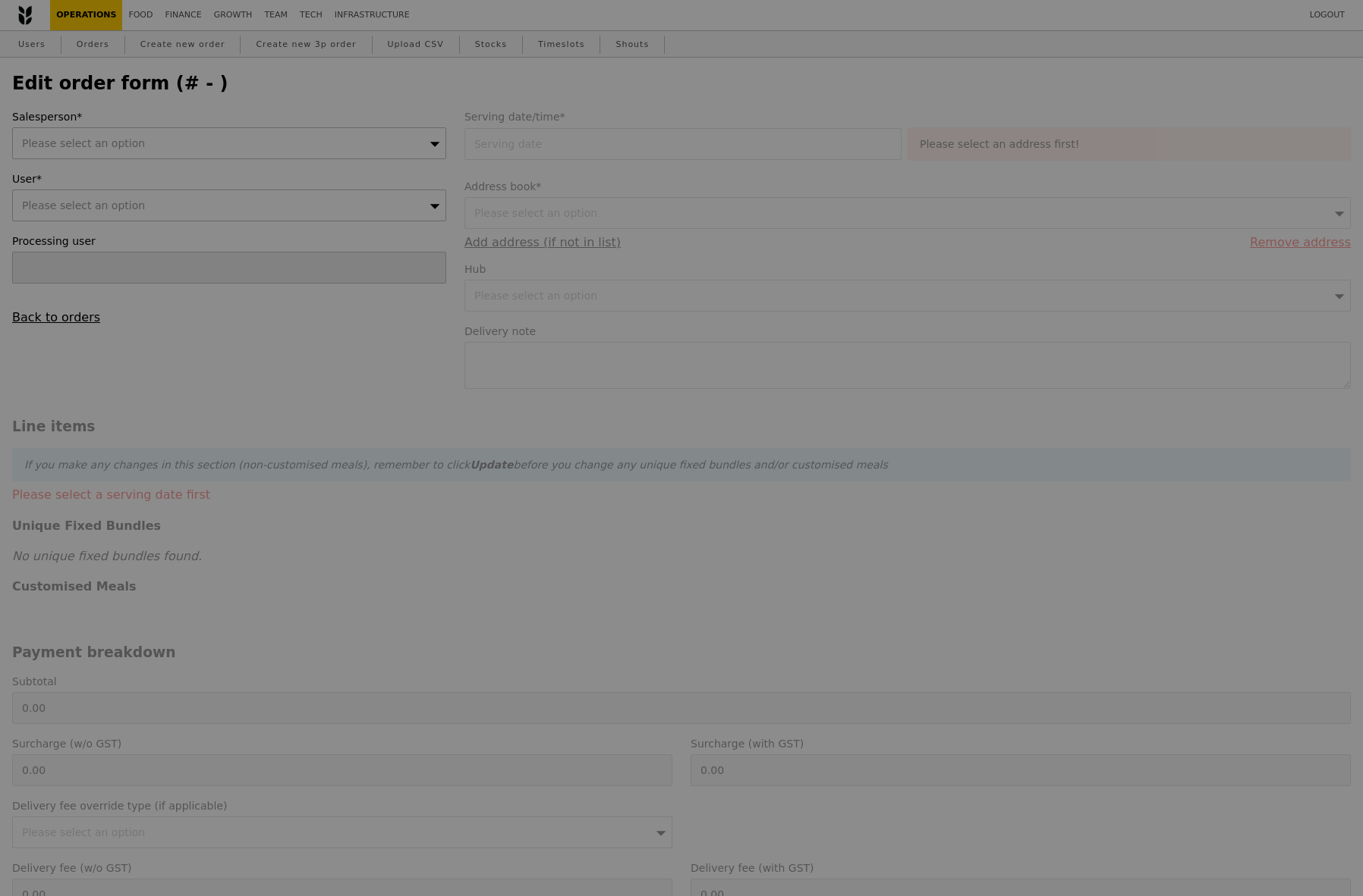
type input "59.00"
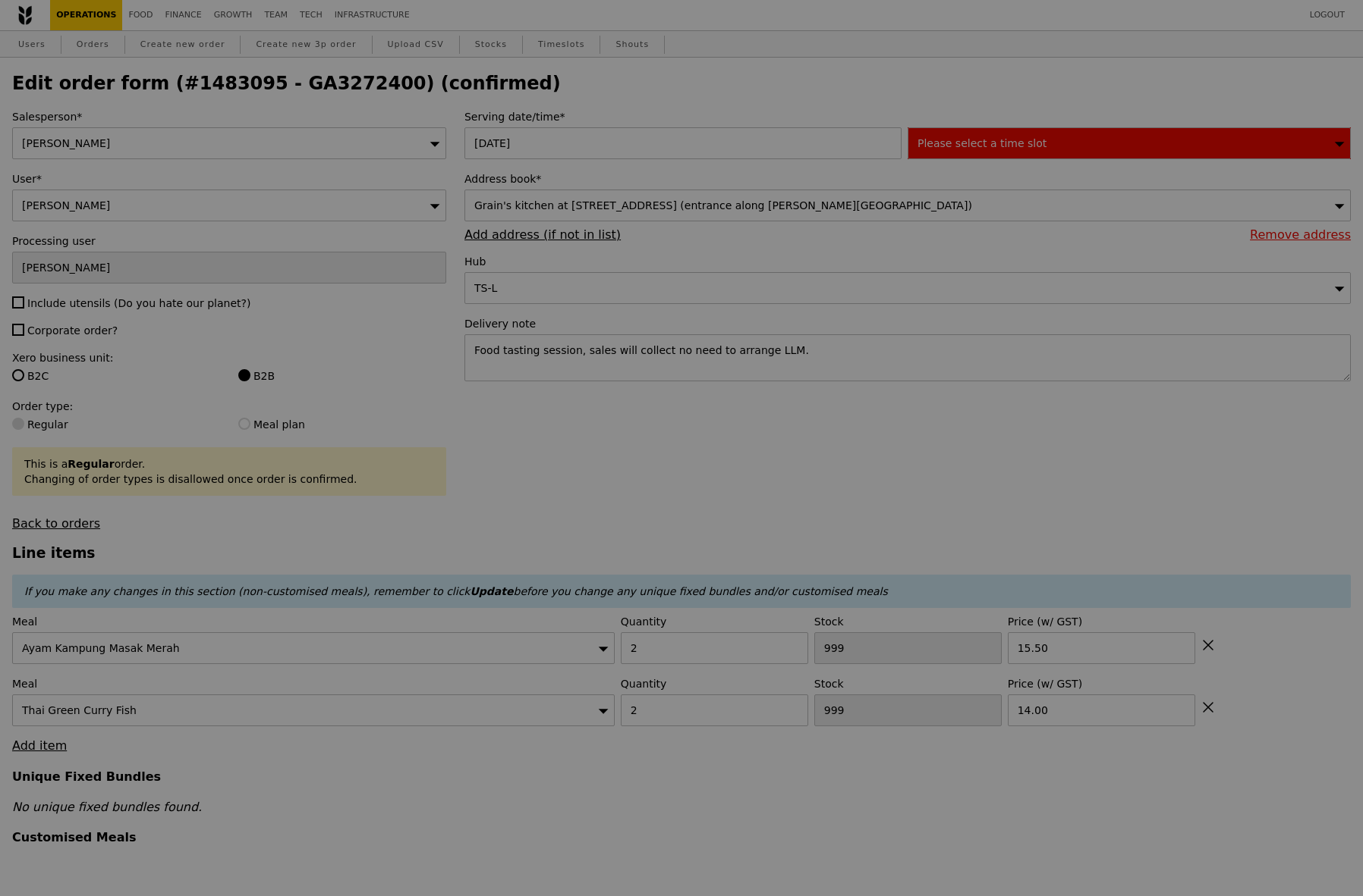
type input "83"
type input "57"
type input "Update"
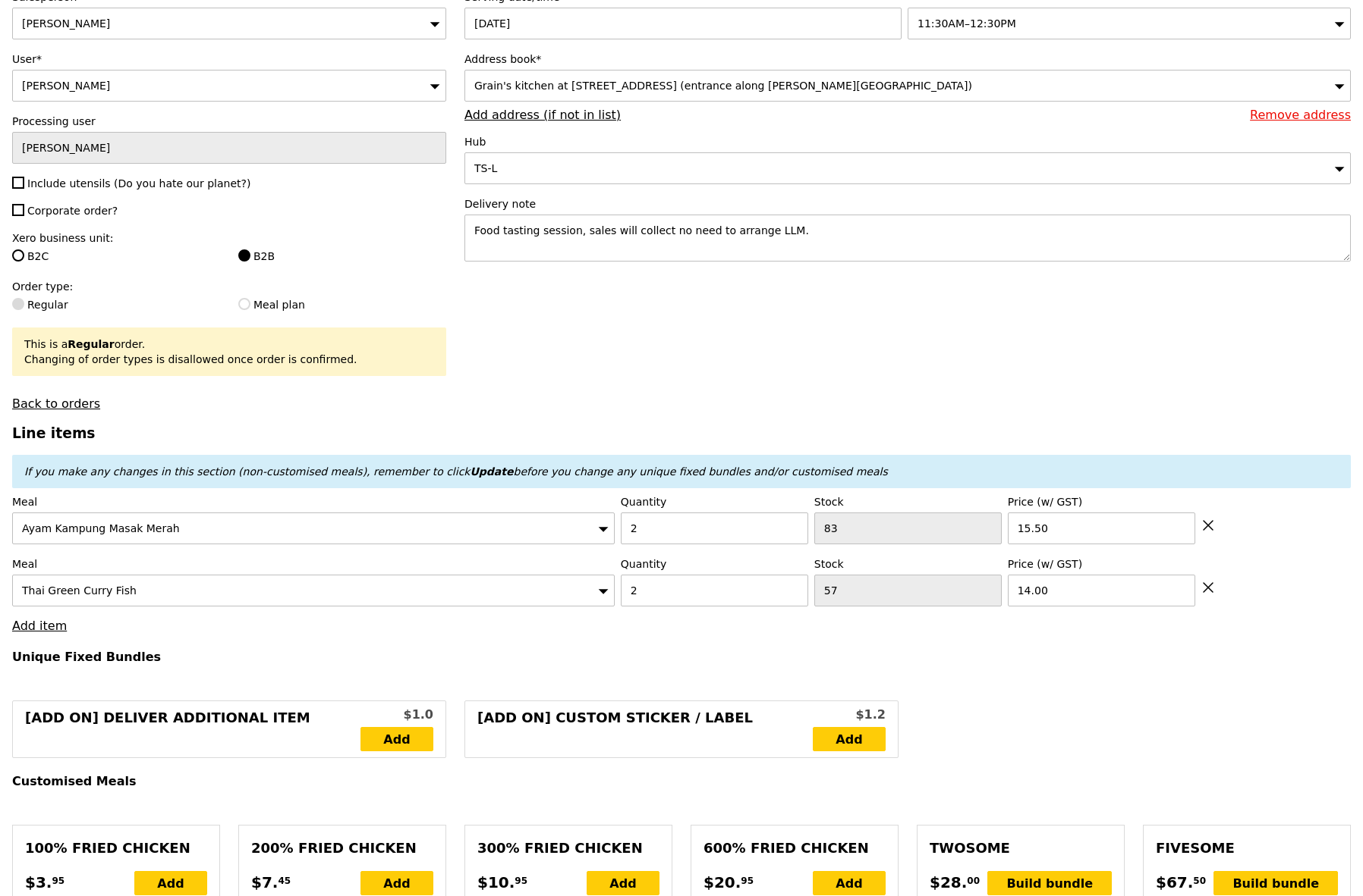
scroll to position [123, 0]
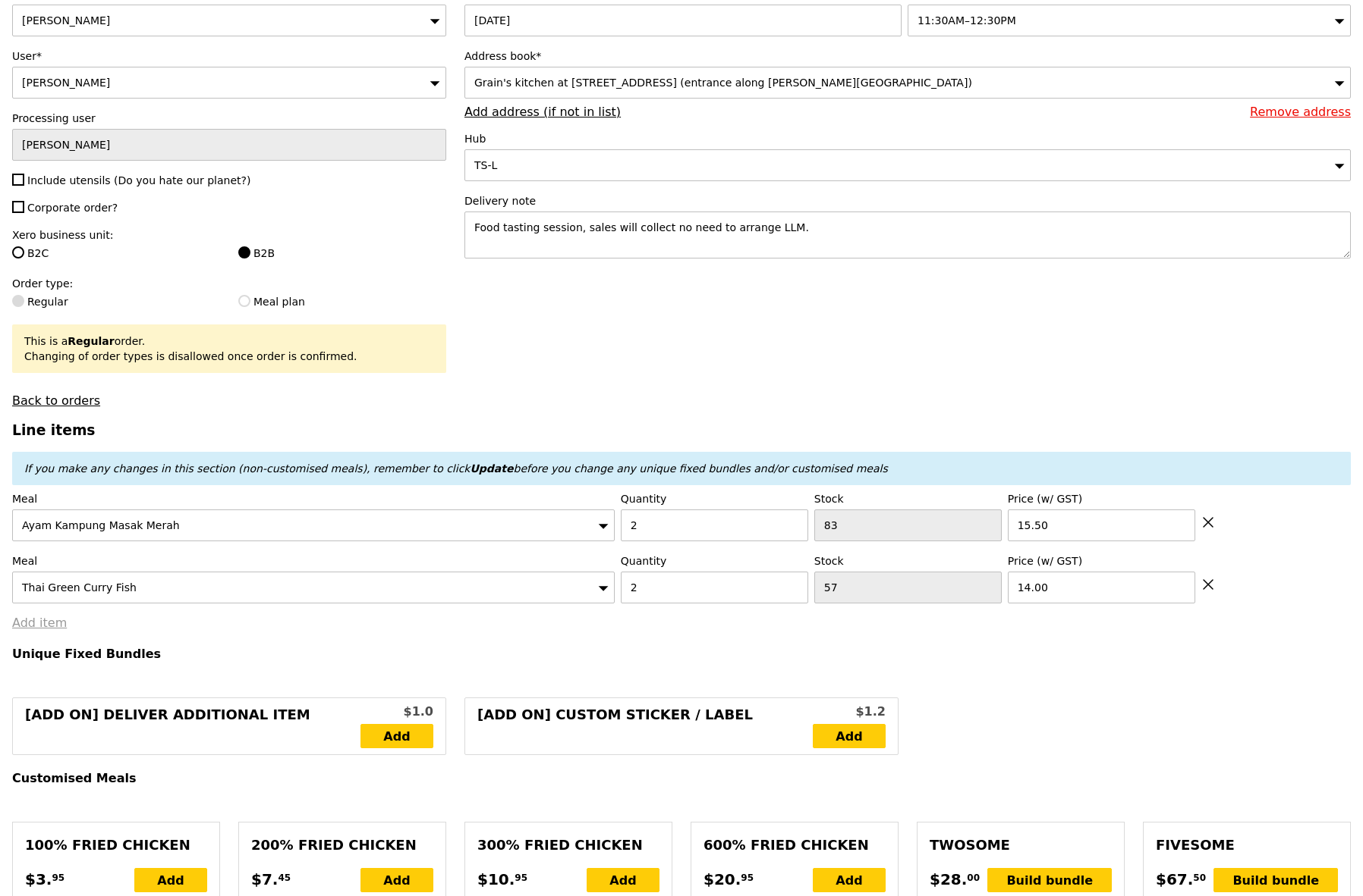
click at [44, 619] on link "Add item" at bounding box center [39, 623] width 54 height 14
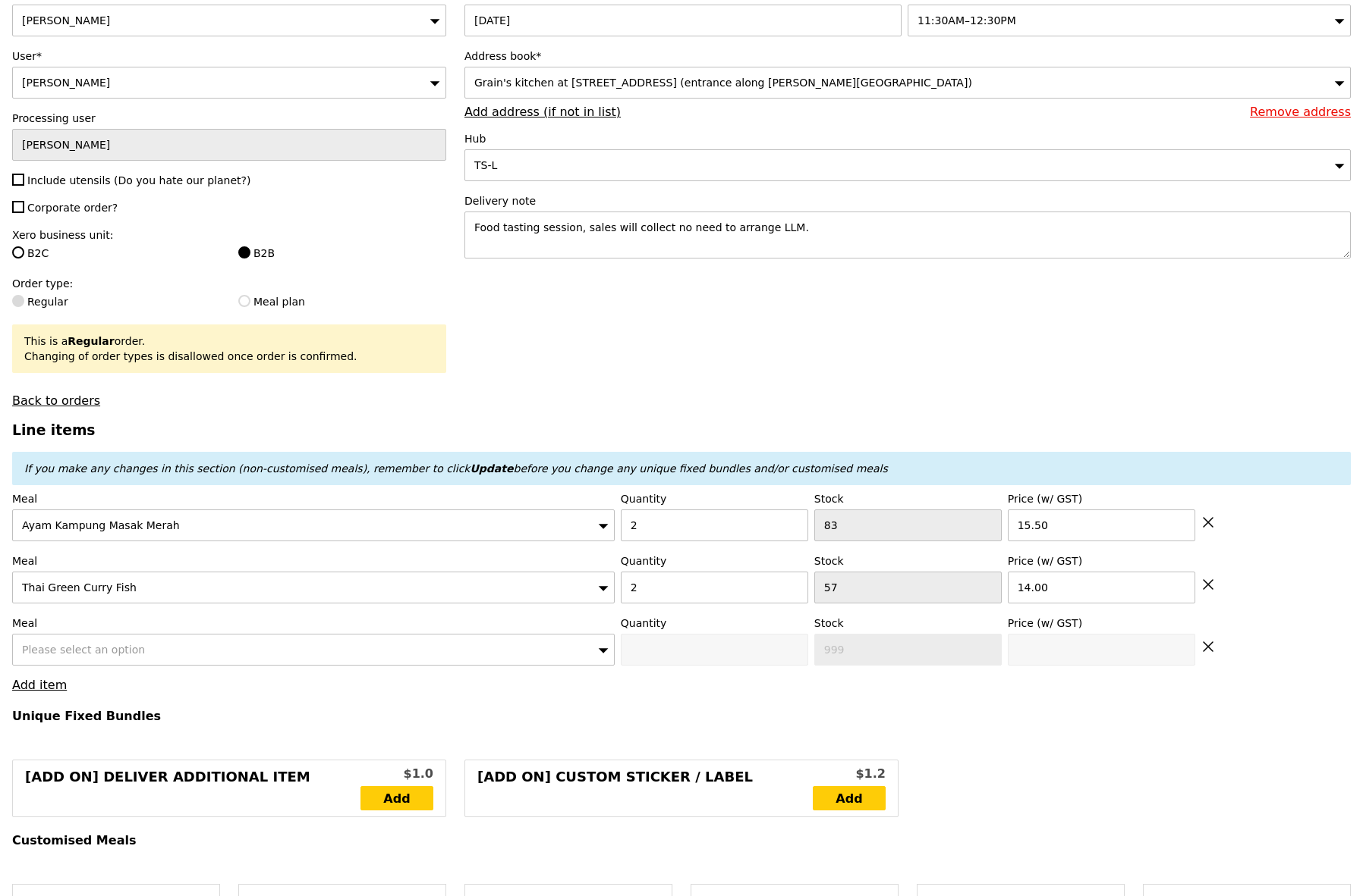
click at [58, 646] on span "Please select an option" at bounding box center [84, 650] width 123 height 12
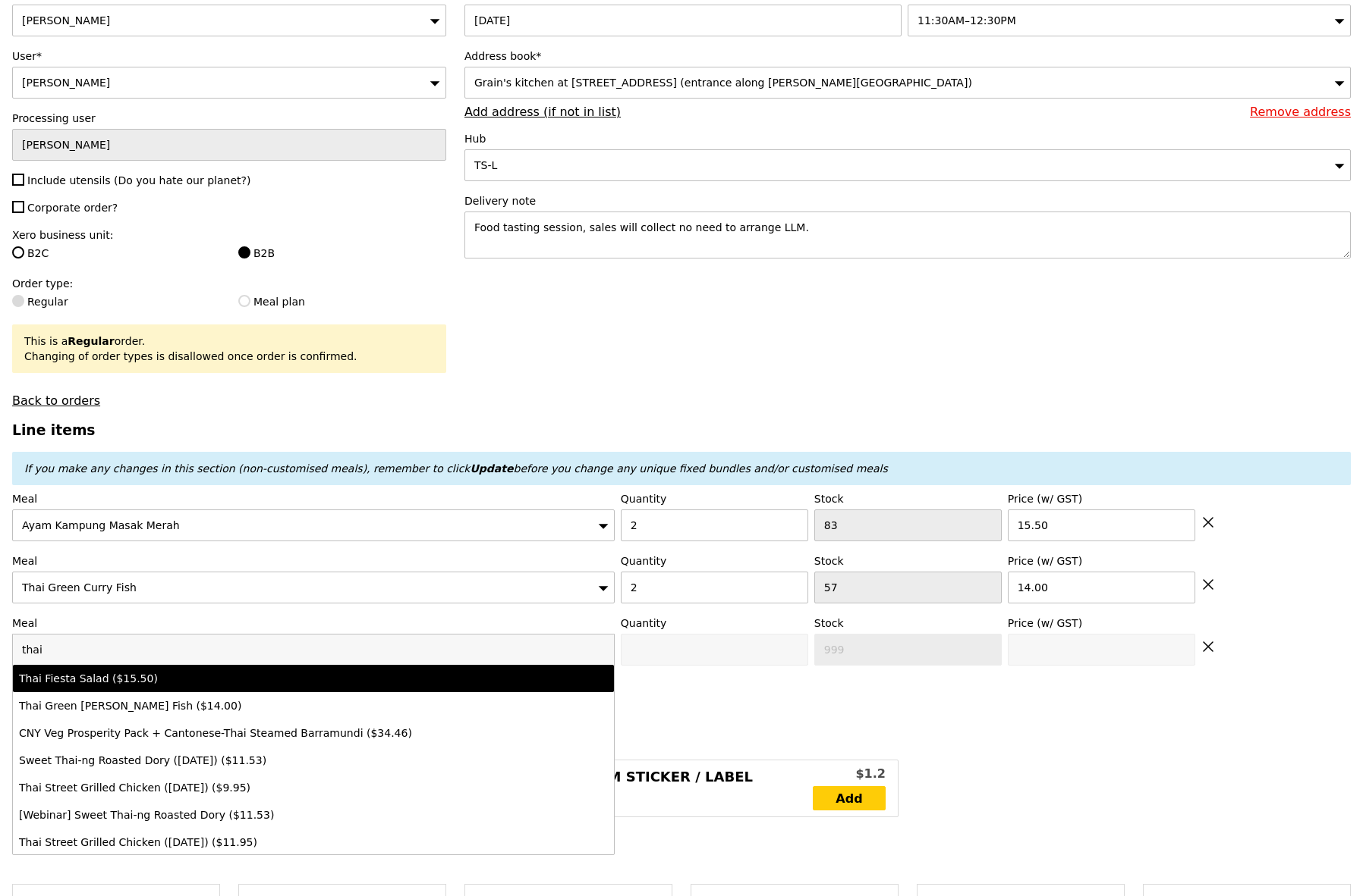
type input "thai"
click at [103, 683] on div "Thai Fiesta Salad ($15.50)" at bounding box center [239, 678] width 442 height 15
type input "0"
type input "98"
type input "15.5"
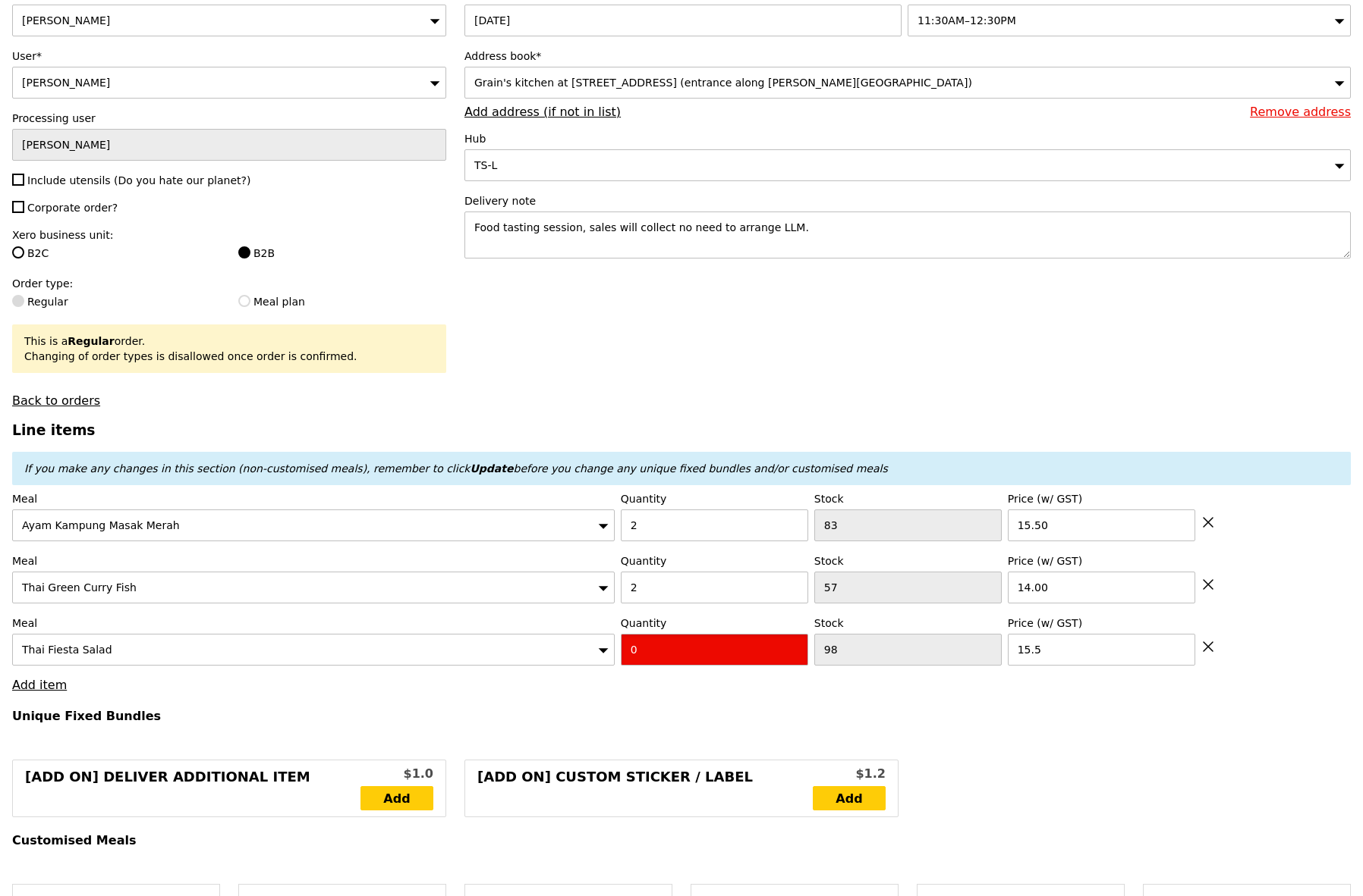
click at [679, 639] on input "0" at bounding box center [714, 650] width 188 height 32
type input "1"
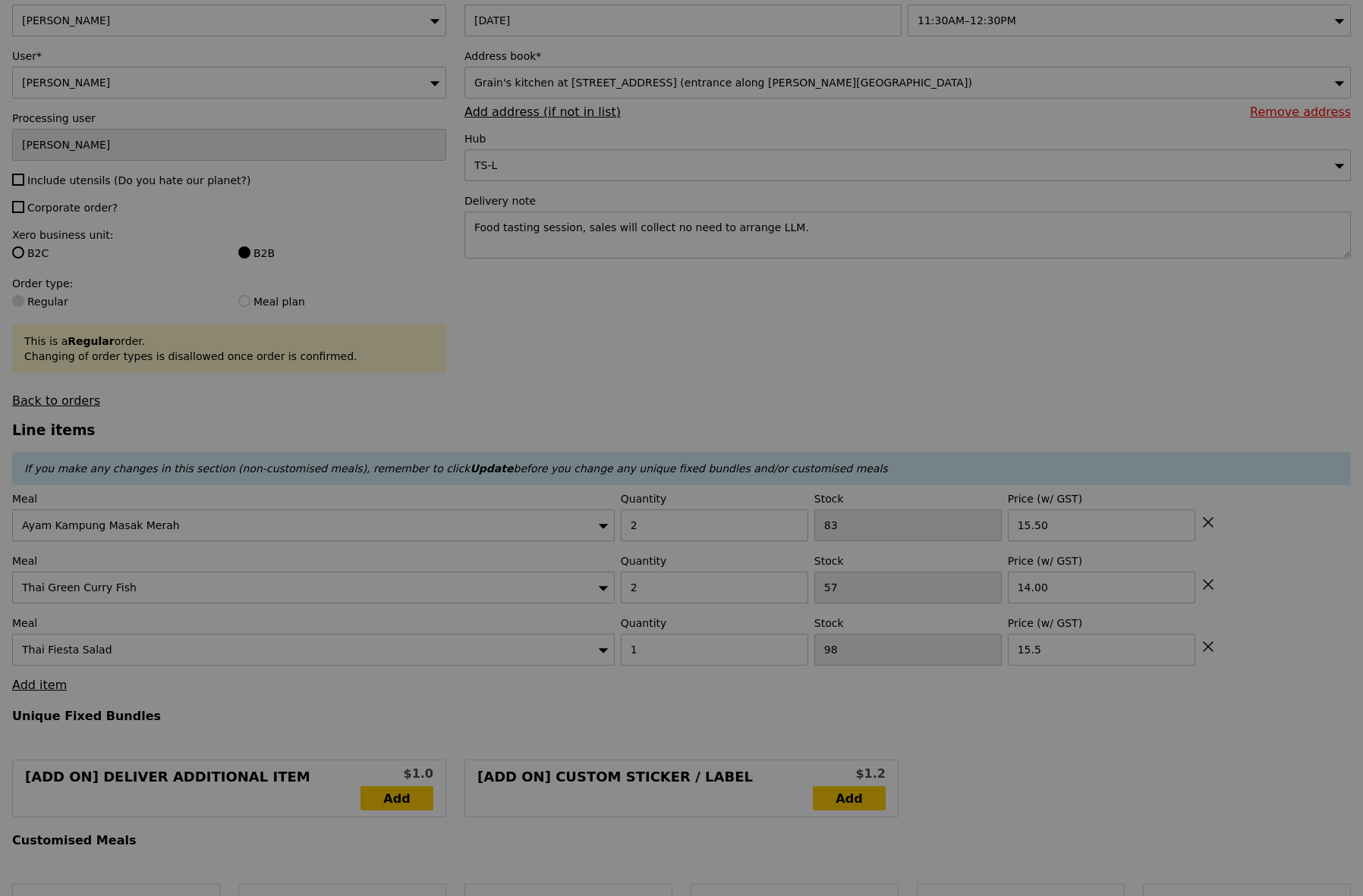
type input "Update"
type input "74.50"
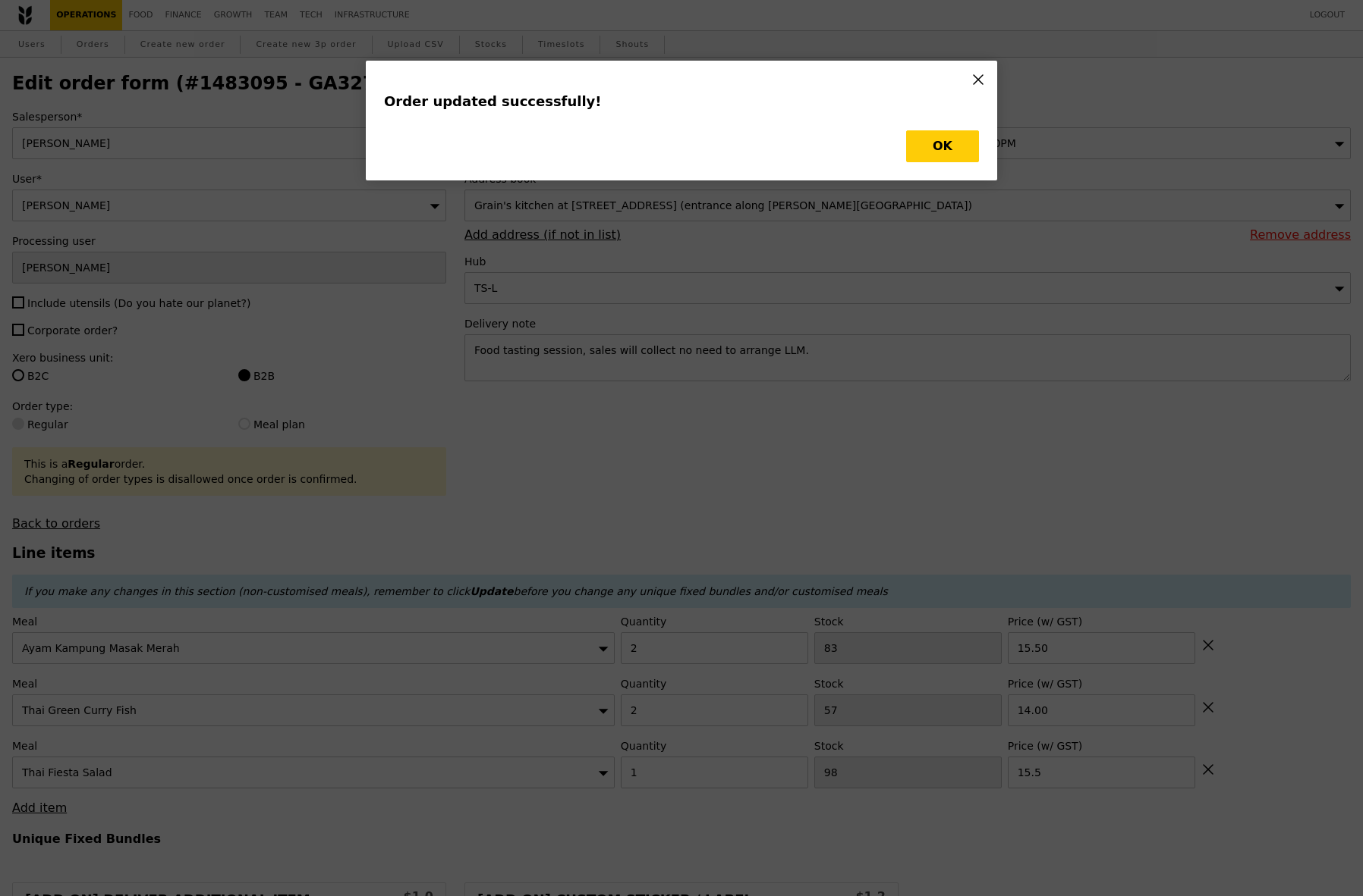
type input "Update"
type input "0.00"
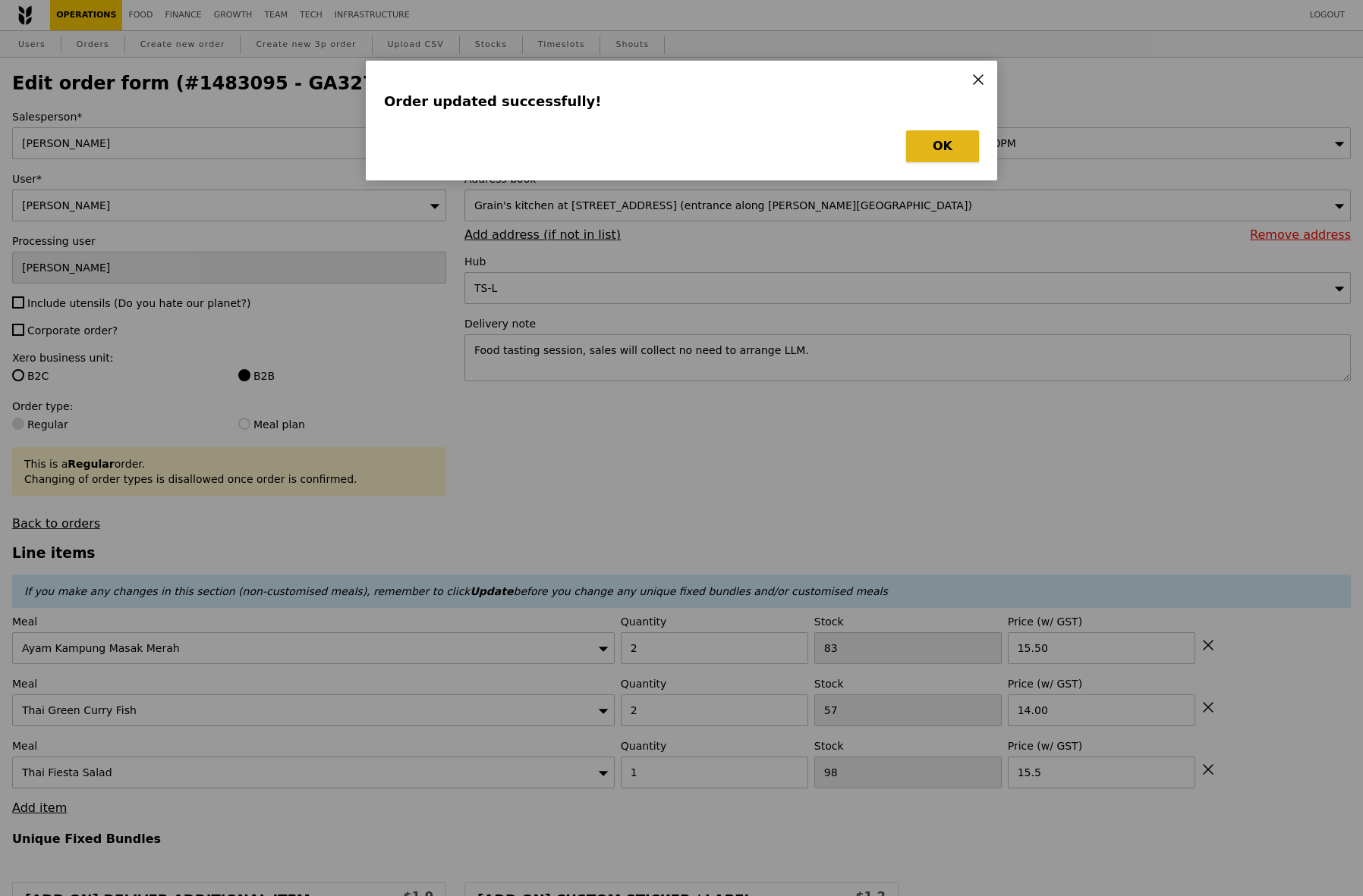
click at [934, 151] on button "OK" at bounding box center [943, 147] width 73 height 32
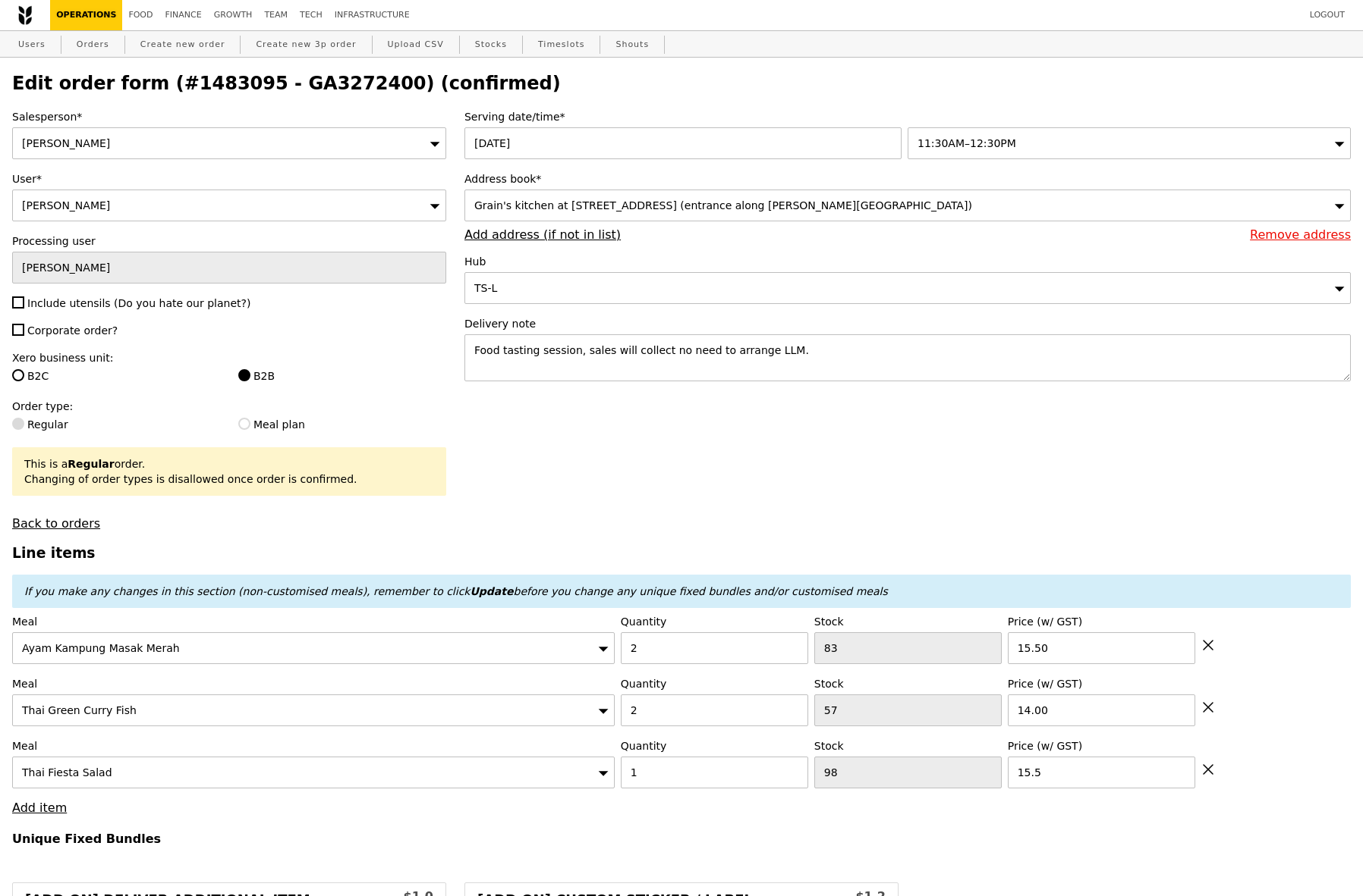
click at [76, 23] on link "Operations" at bounding box center [85, 15] width 72 height 30
select select "100"
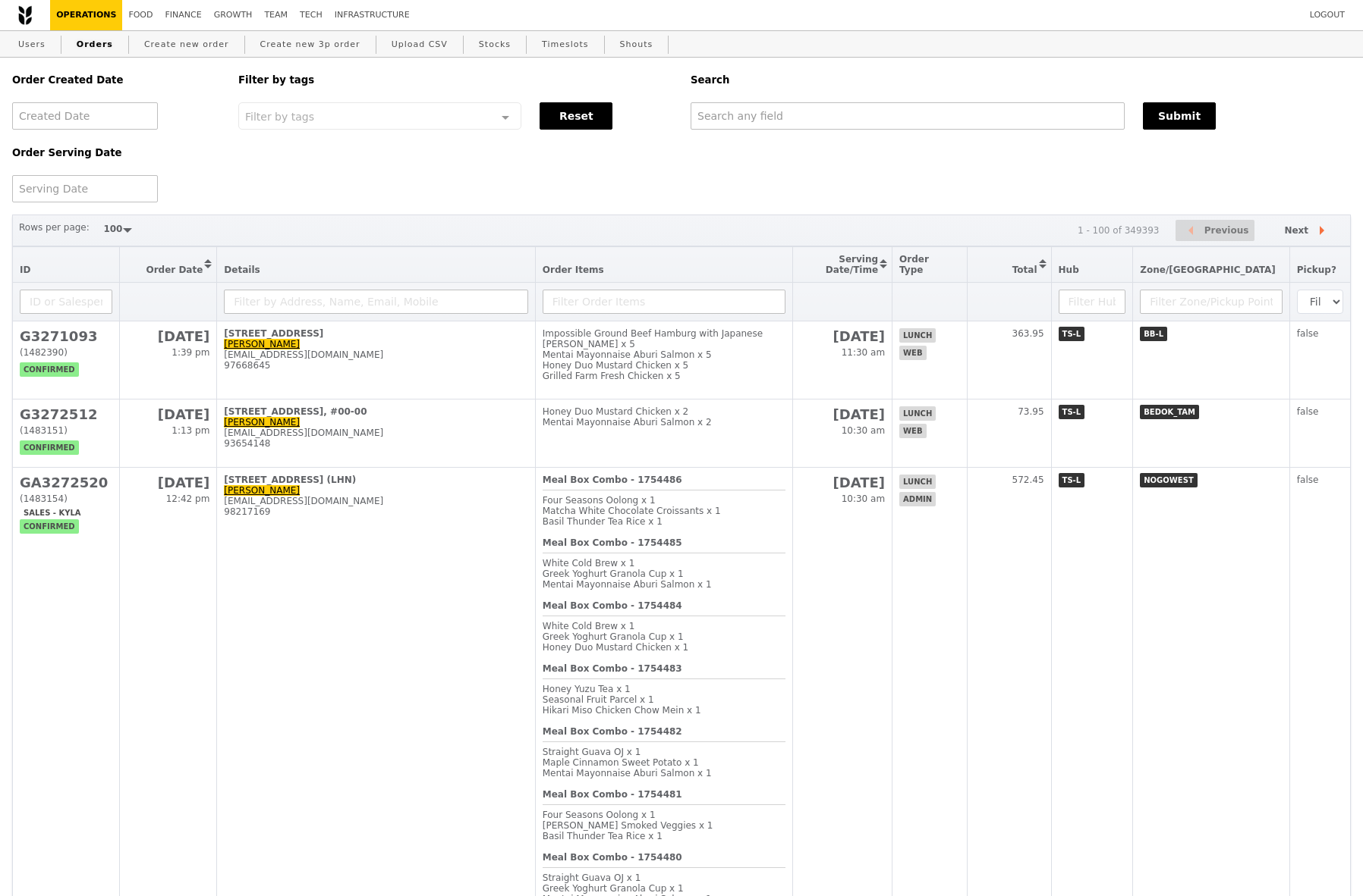
click at [85, 46] on link "Orders" at bounding box center [94, 44] width 49 height 28
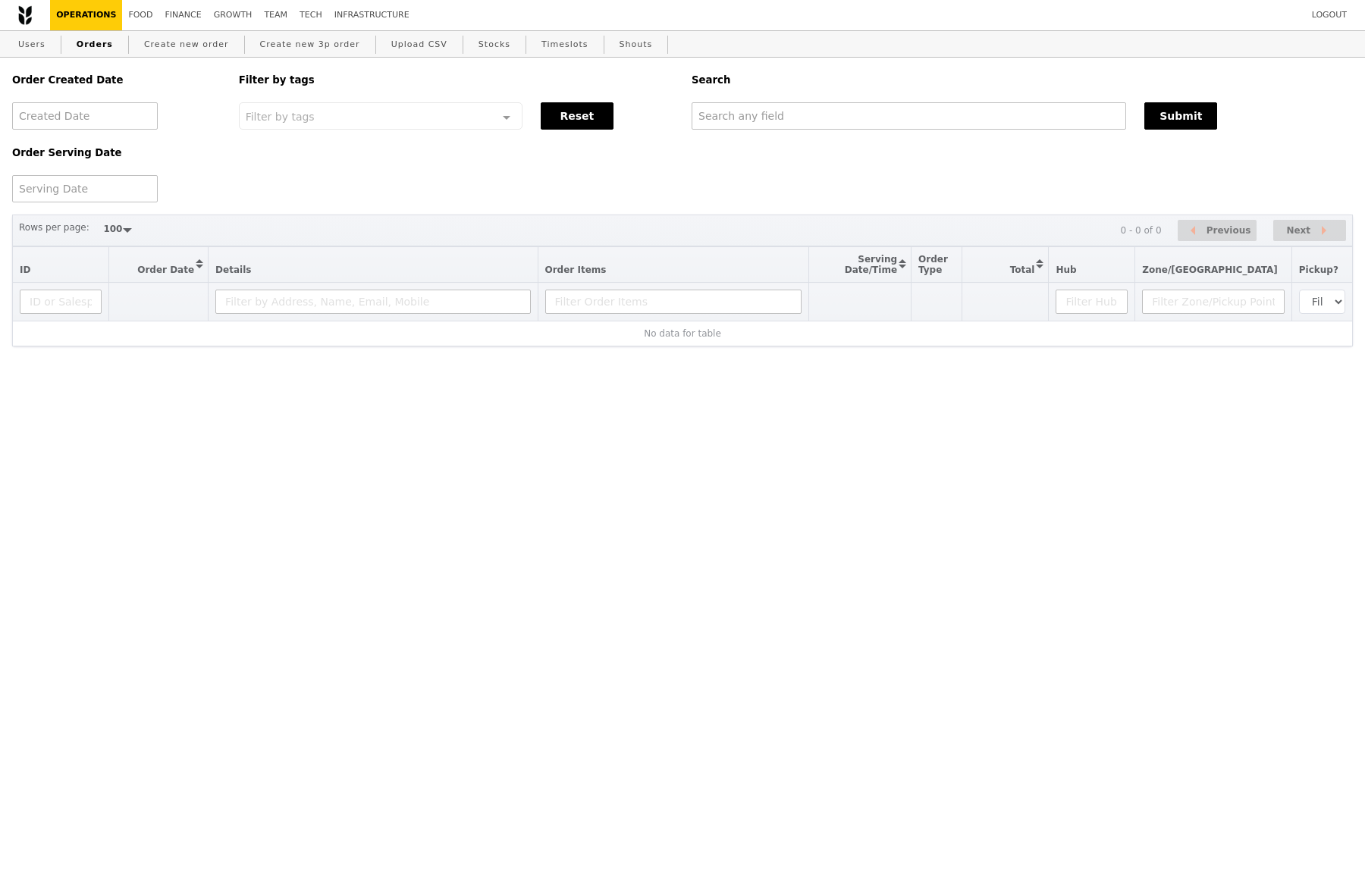
select select "100"
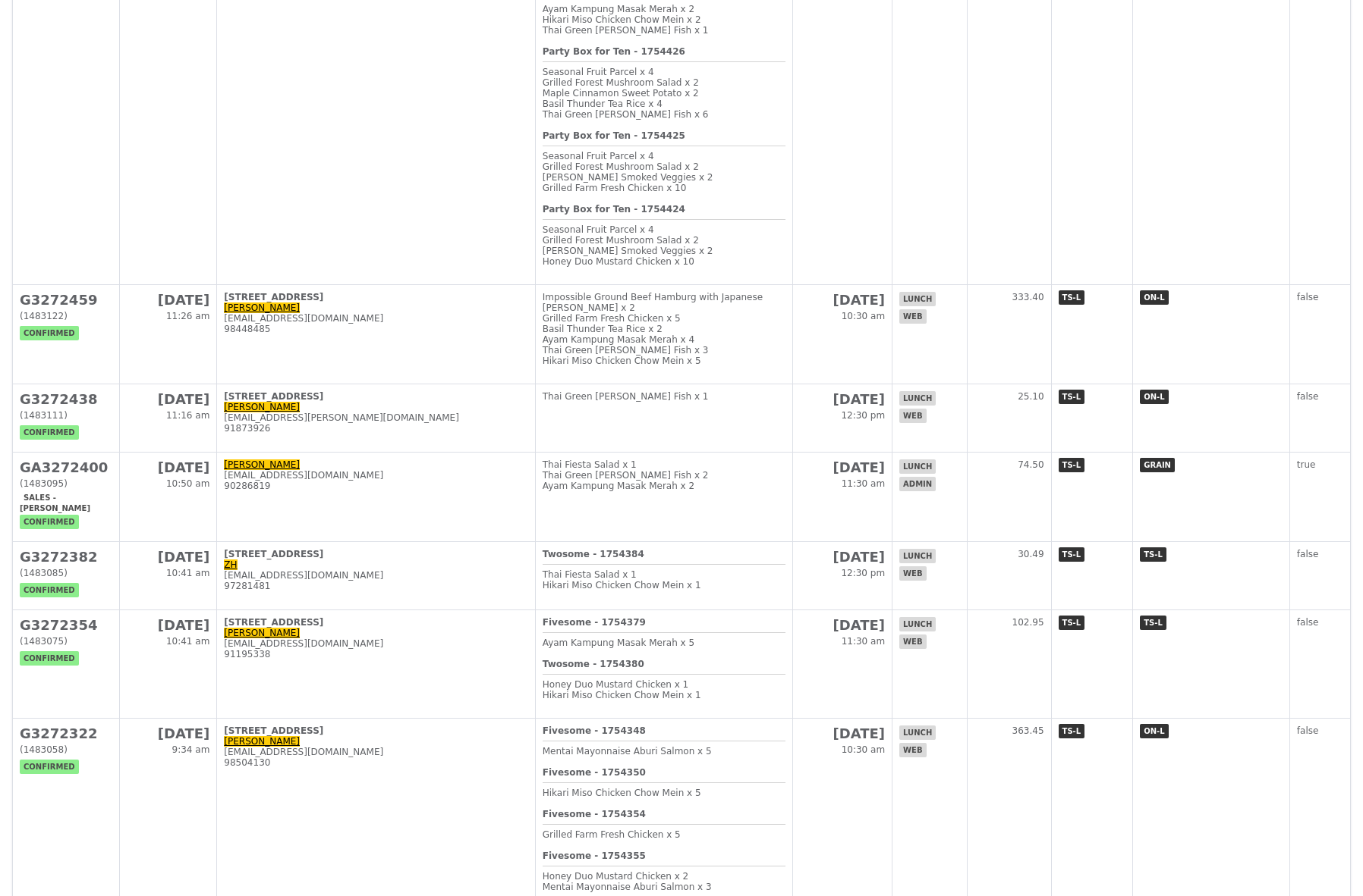
scroll to position [2426, 0]
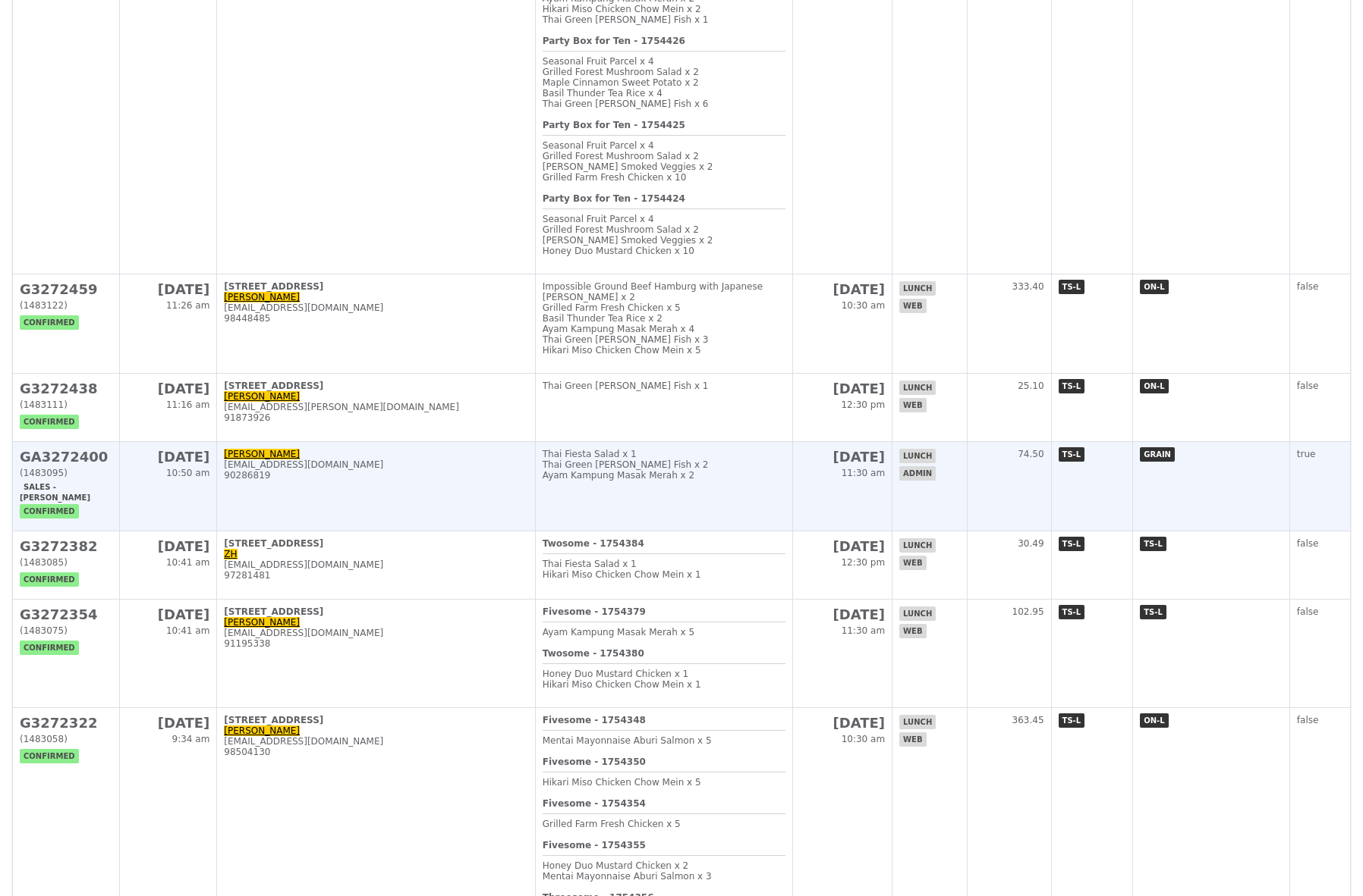
click at [303, 470] on div "[EMAIL_ADDRESS][DOMAIN_NAME]" at bounding box center [375, 464] width 304 height 11
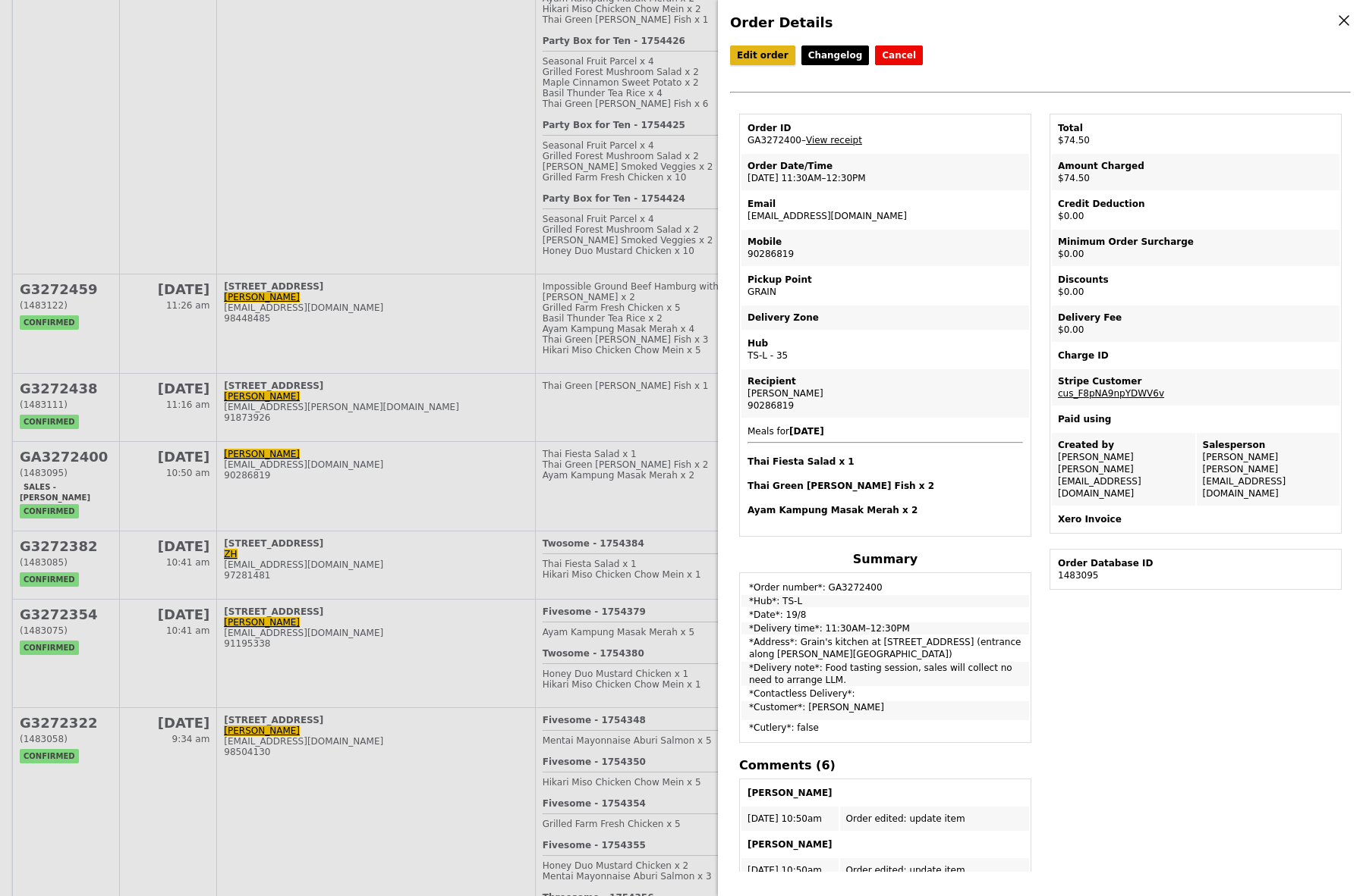
click at [776, 45] on link "Edit order" at bounding box center [762, 55] width 65 height 20
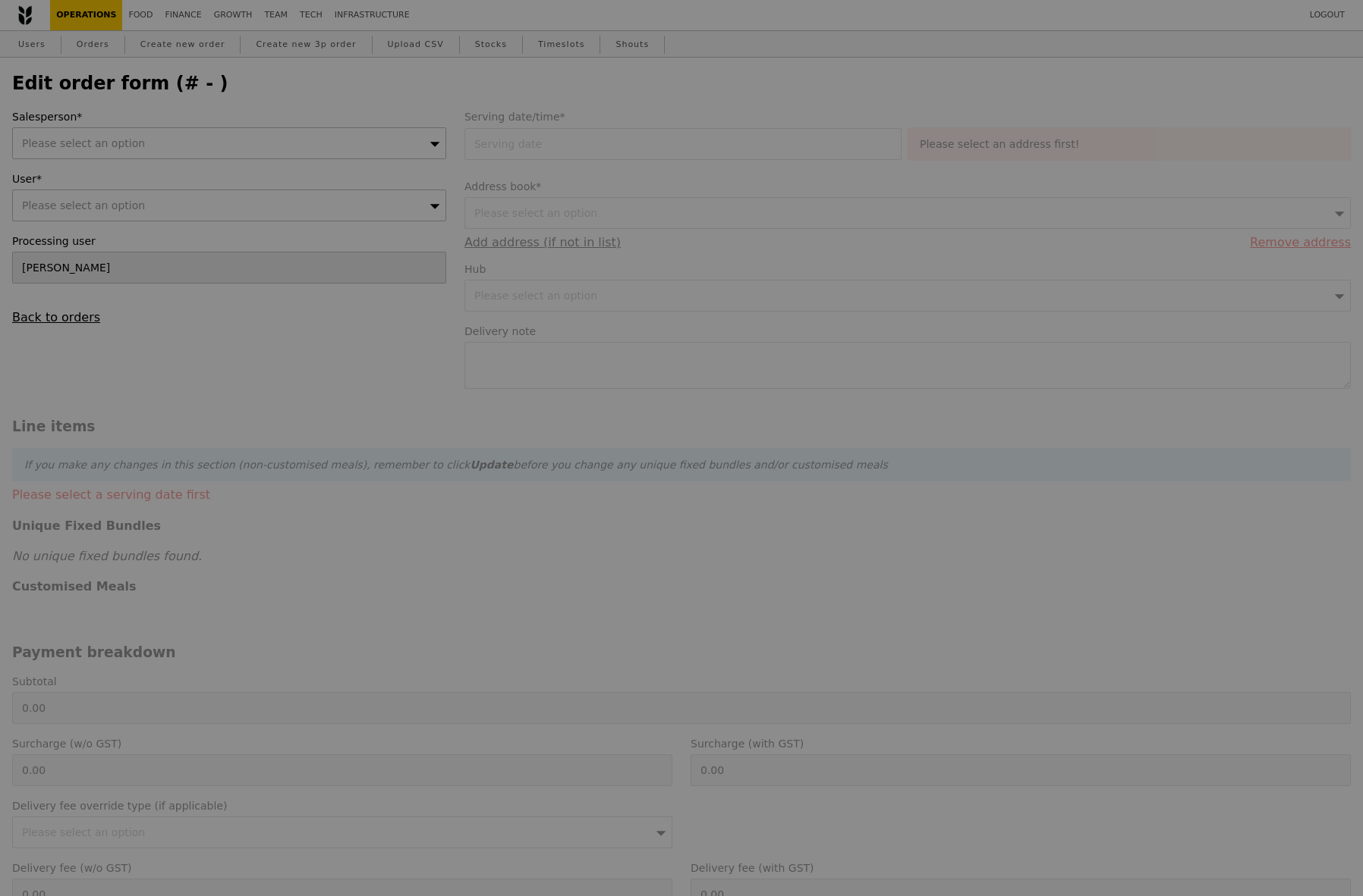
type input "19 Aug 2025"
type textarea "Food tasting session, sales will collect no need to arrange LLM."
type input "Loading..."
type input "74.50"
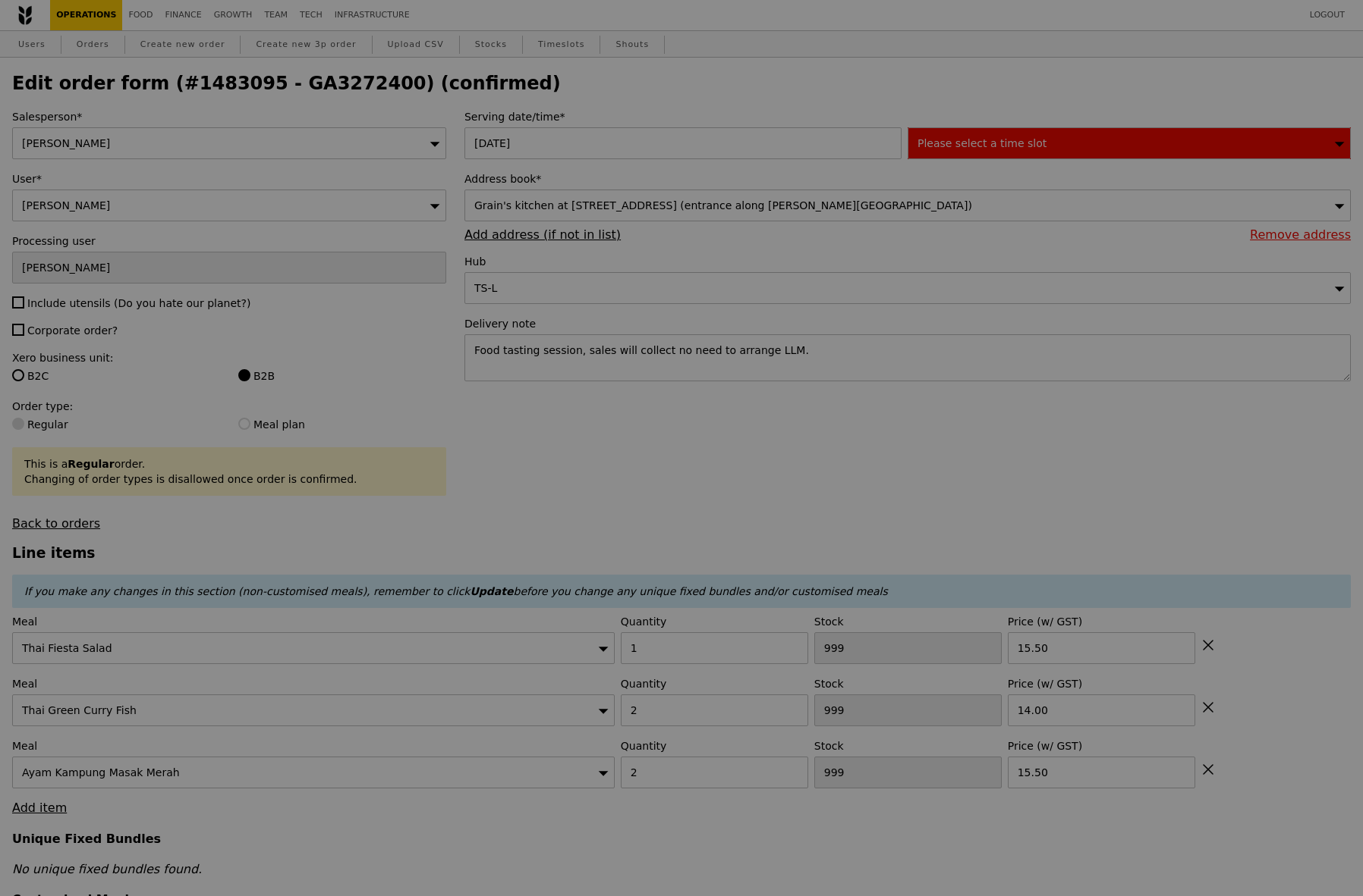
type input "97"
type input "57"
type input "83"
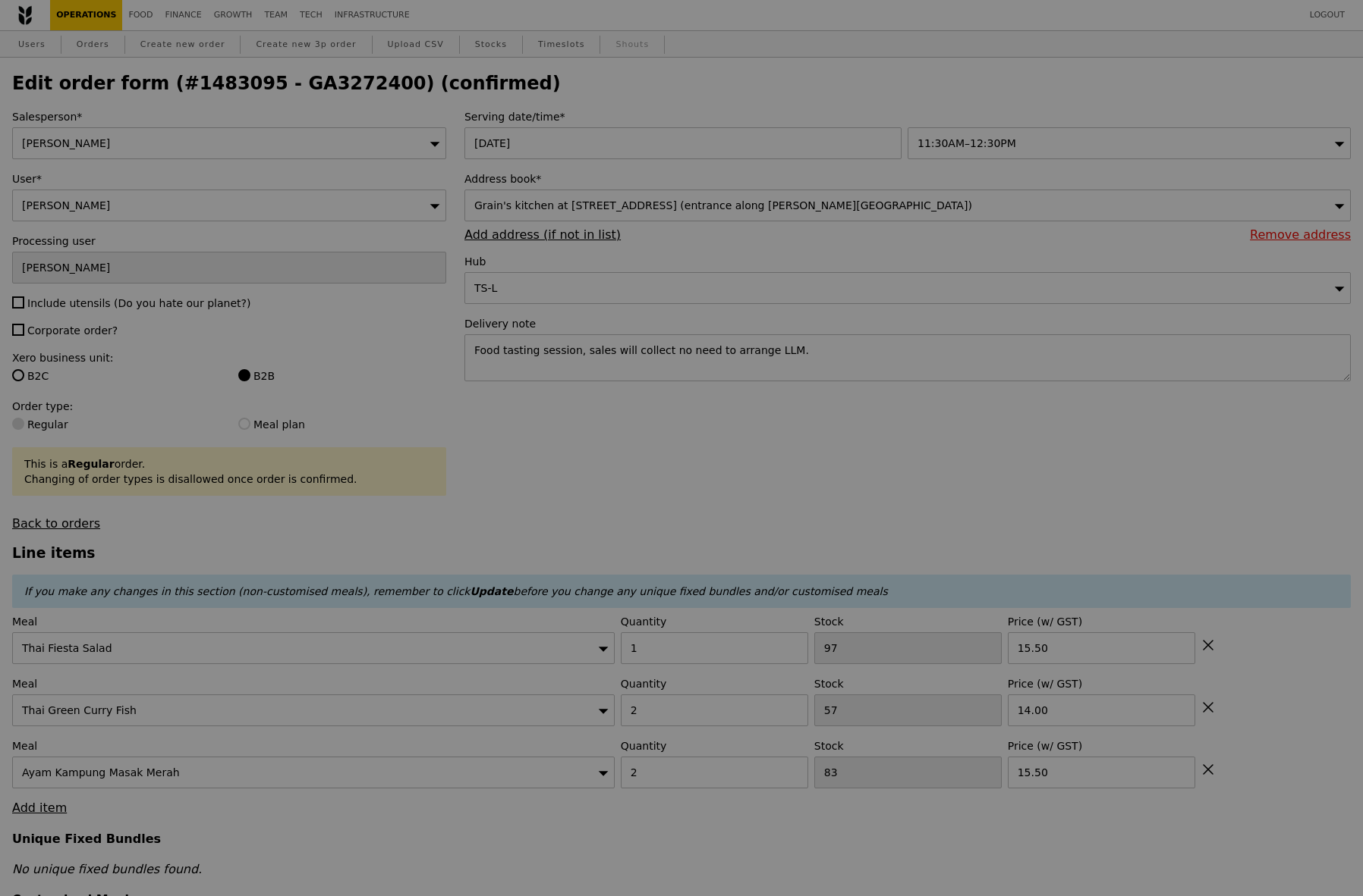
type input "Update"
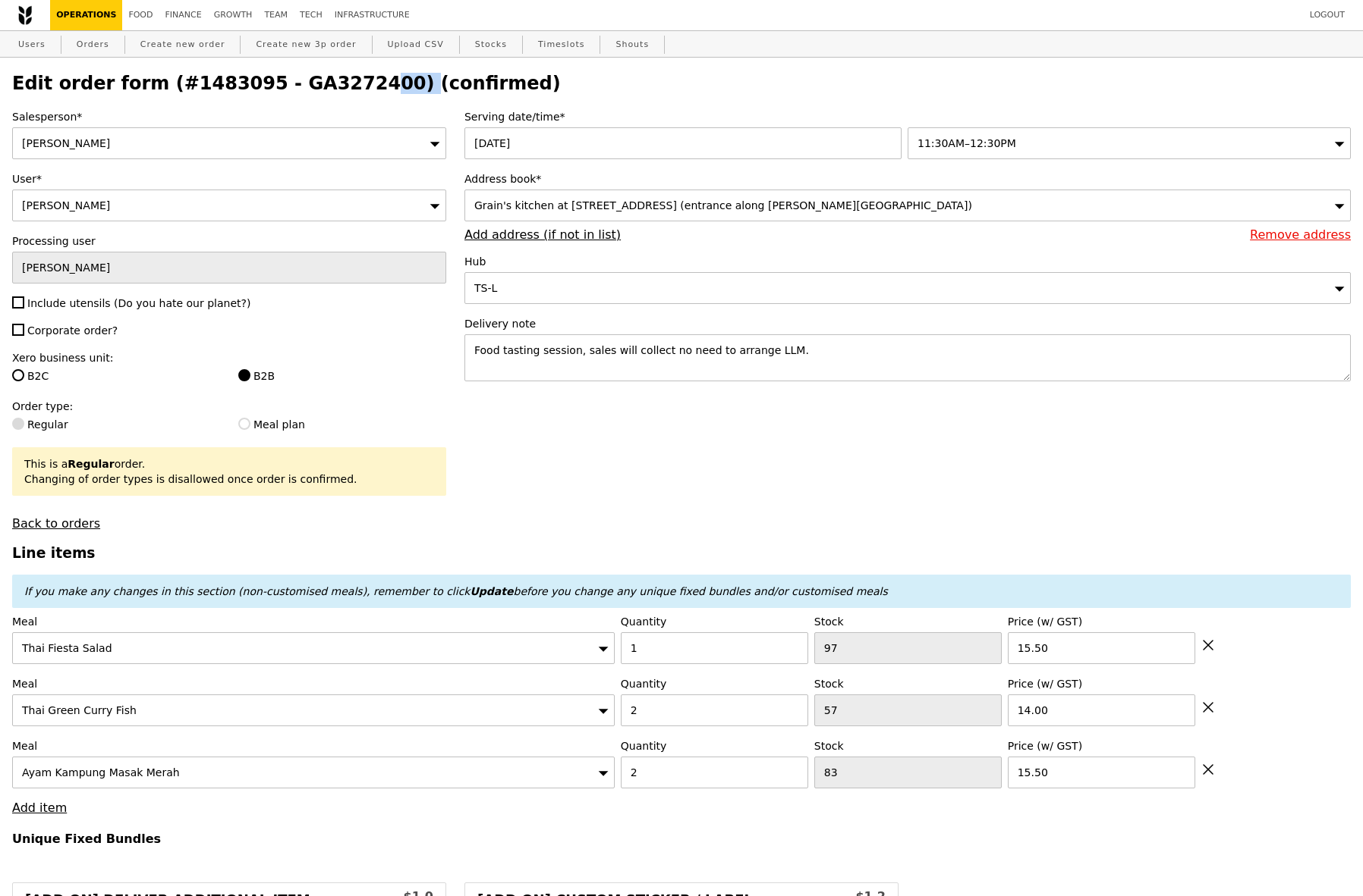
drag, startPoint x: 362, startPoint y: 84, endPoint x: 263, endPoint y: 83, distance: 99.0
click at [263, 83] on h2 "Edit order form (#1483095 - GA3272400) (confirmed)" at bounding box center [681, 84] width 1338 height 21
copy h2 "GA3272400"
click at [133, 20] on link "Food" at bounding box center [140, 15] width 37 height 30
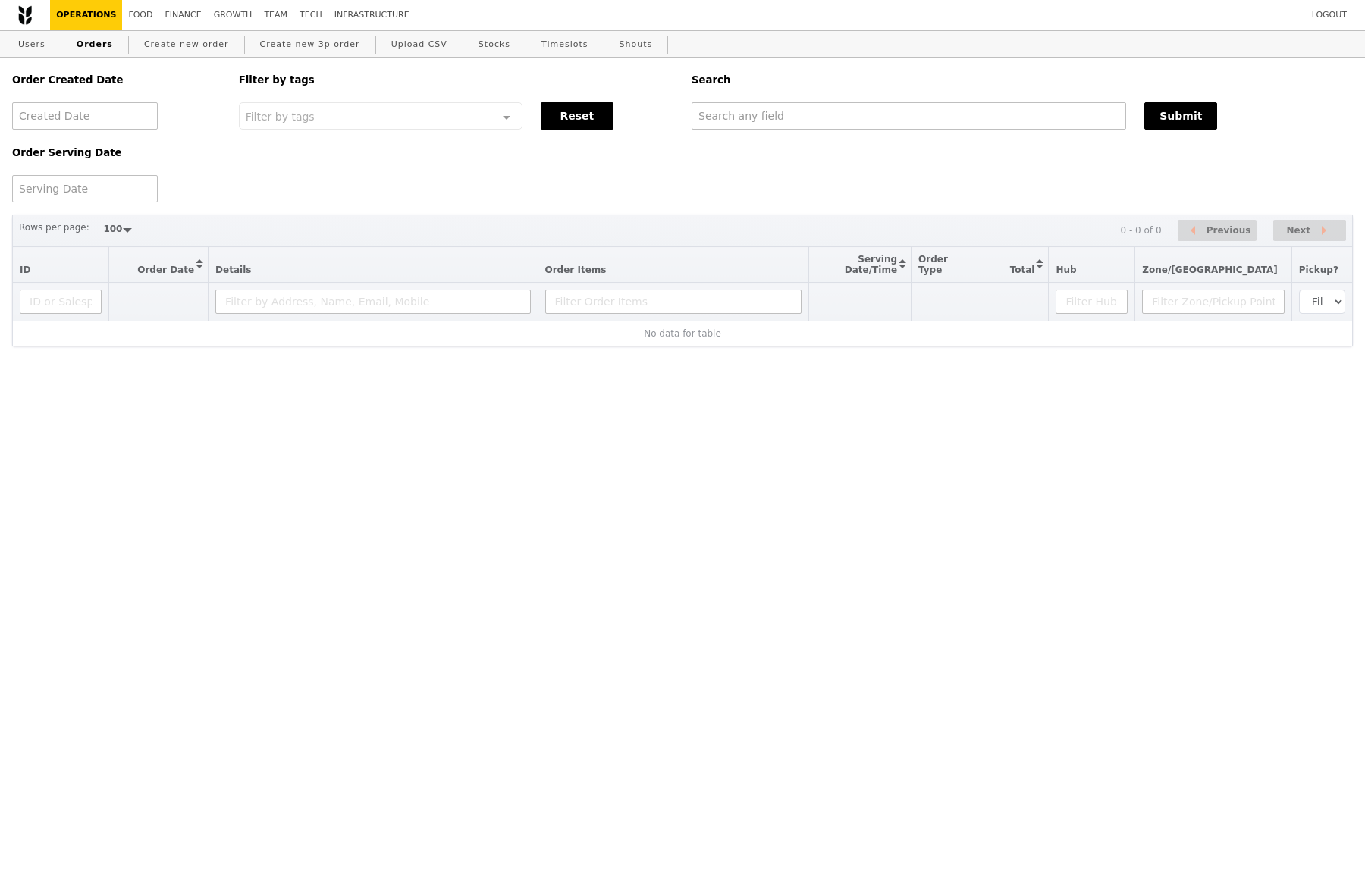
select select "100"
click at [95, 42] on link "Orders" at bounding box center [94, 44] width 49 height 28
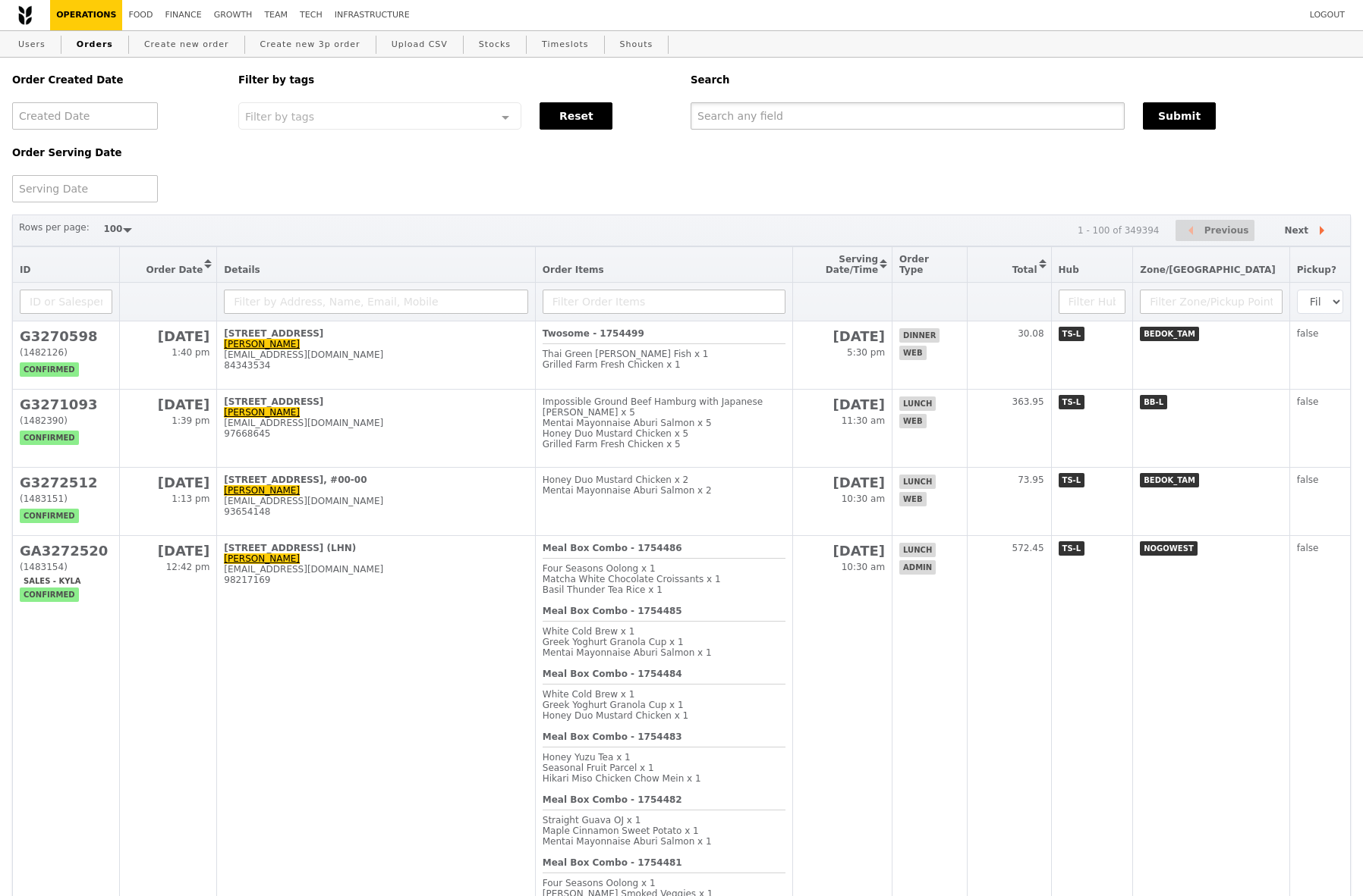
click at [769, 120] on input "text" at bounding box center [908, 116] width 434 height 28
paste input "GA3272400"
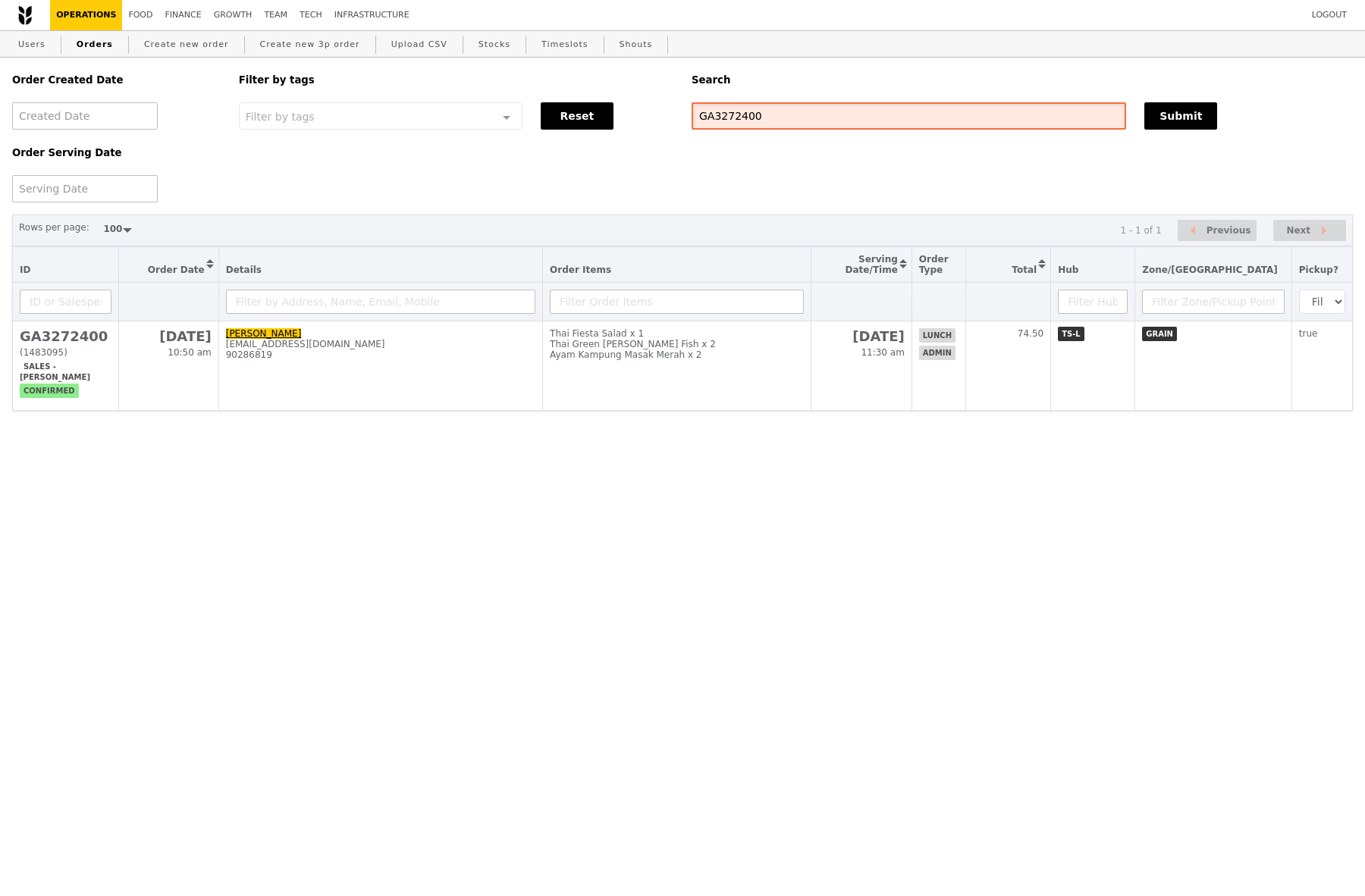
drag, startPoint x: 771, startPoint y: 115, endPoint x: 532, endPoint y: 115, distance: 239.0
click at [532, 115] on div "Order Created Date Order Serving Date Filter by tags Filter by tags Meal_Plan W…" at bounding box center [682, 130] width 1359 height 145
paste input "[EMAIL_ADDRESS][DOMAIN_NAME]"
type input "[EMAIL_ADDRESS][DOMAIN_NAME]"
